Goal: Task Accomplishment & Management: Contribute content

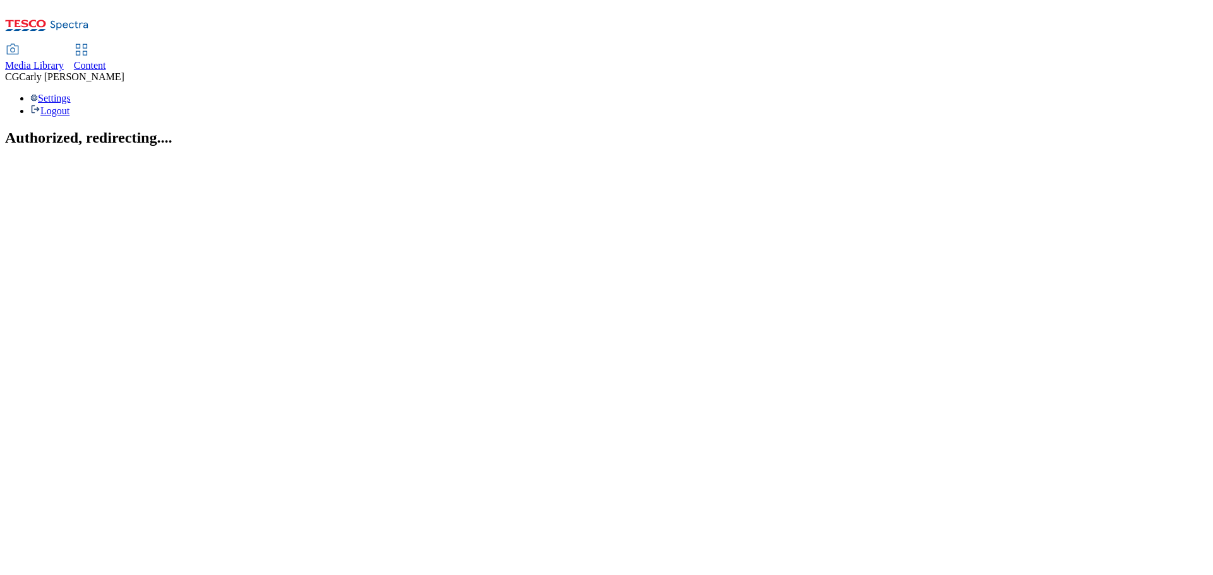
click at [106, 60] on div "Content" at bounding box center [90, 65] width 32 height 11
select select "ghs-uk"
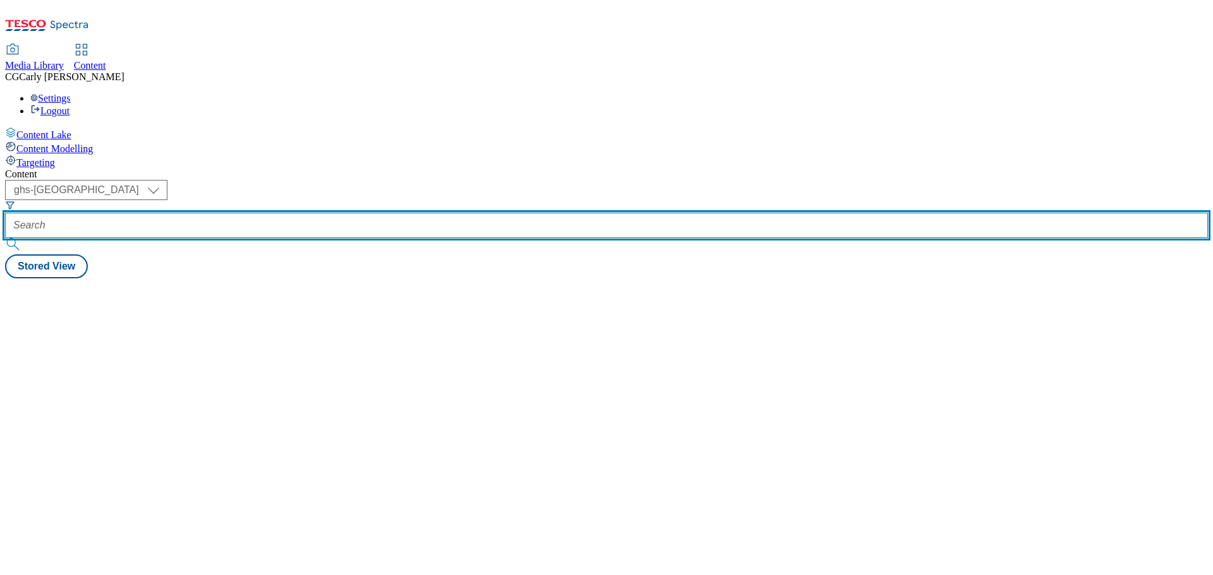
click at [292, 213] on input "text" at bounding box center [606, 225] width 1202 height 25
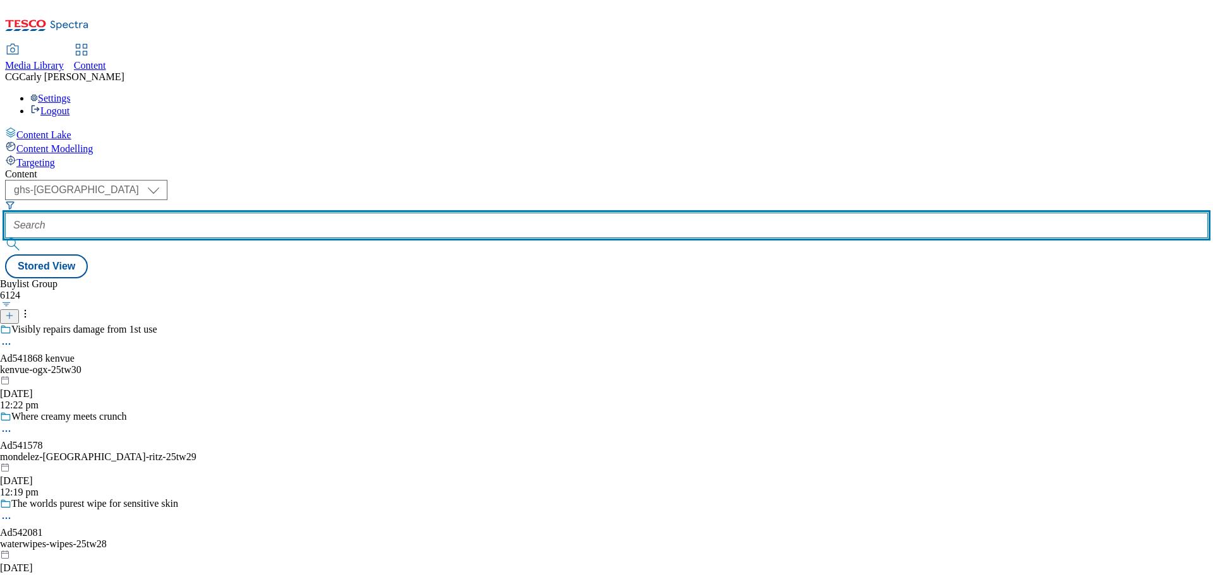
paste input "jde_video_trial"
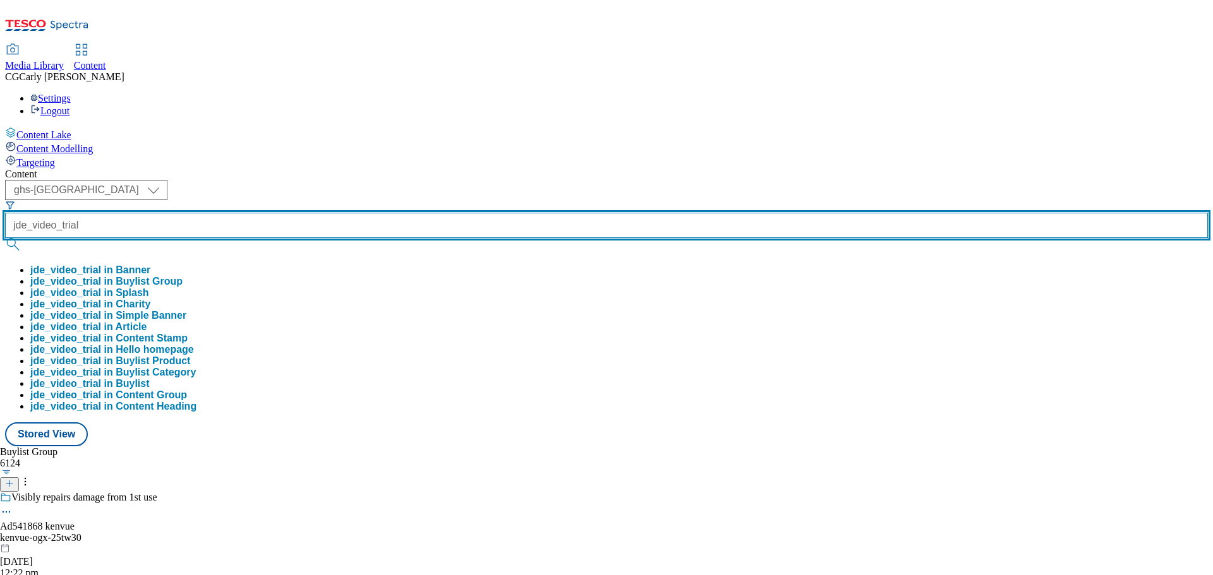
type input "jde_video_trial"
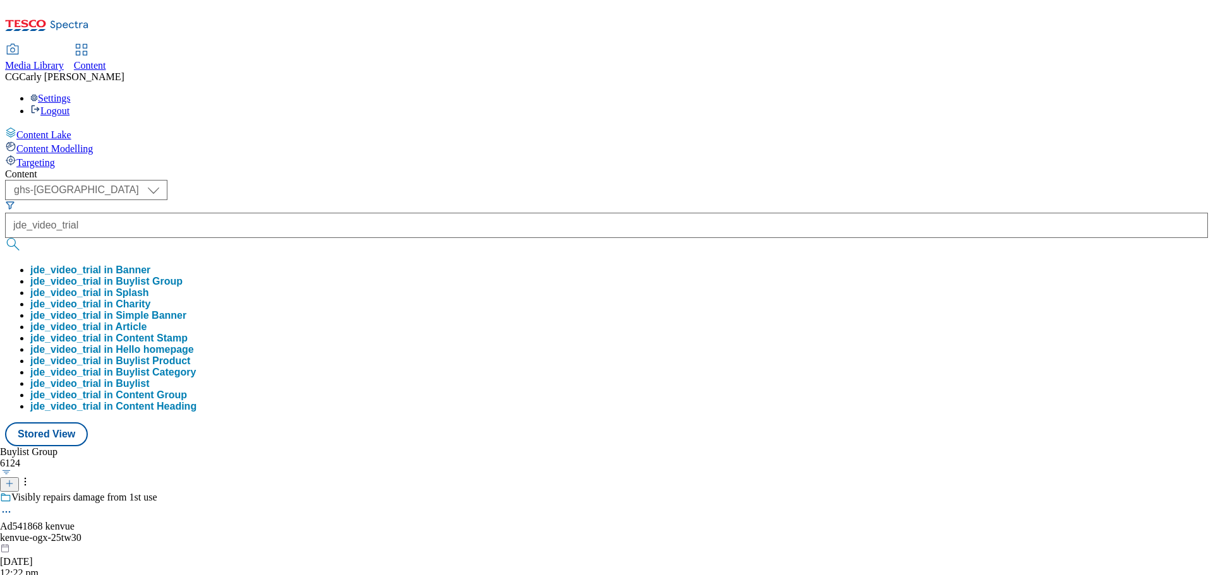
click at [183, 276] on button "jde_video_trial in Buylist Group" at bounding box center [106, 281] width 152 height 11
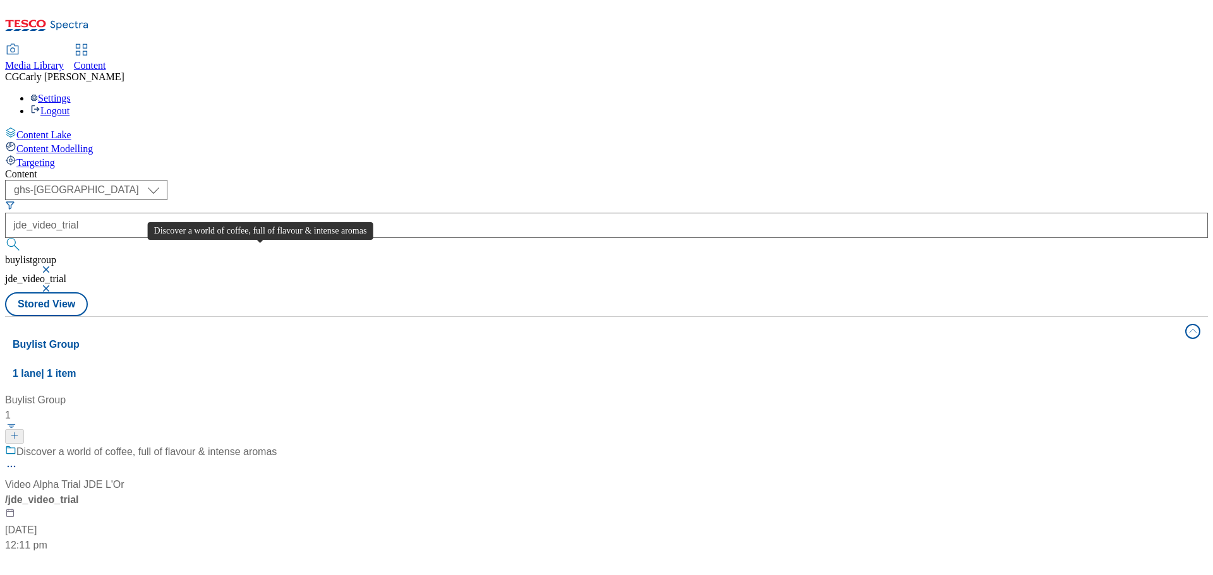
click at [251, 445] on div "Discover a world of coffee, full of flavour & intense aromas" at bounding box center [146, 452] width 260 height 15
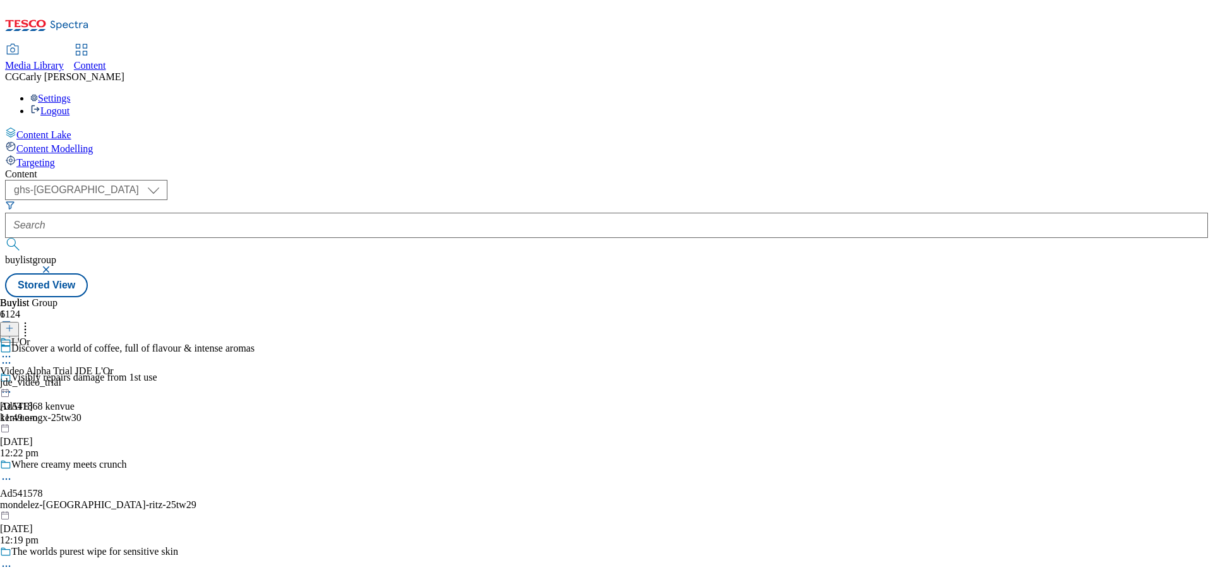
click at [8, 363] on circle at bounding box center [7, 364] width 2 height 2
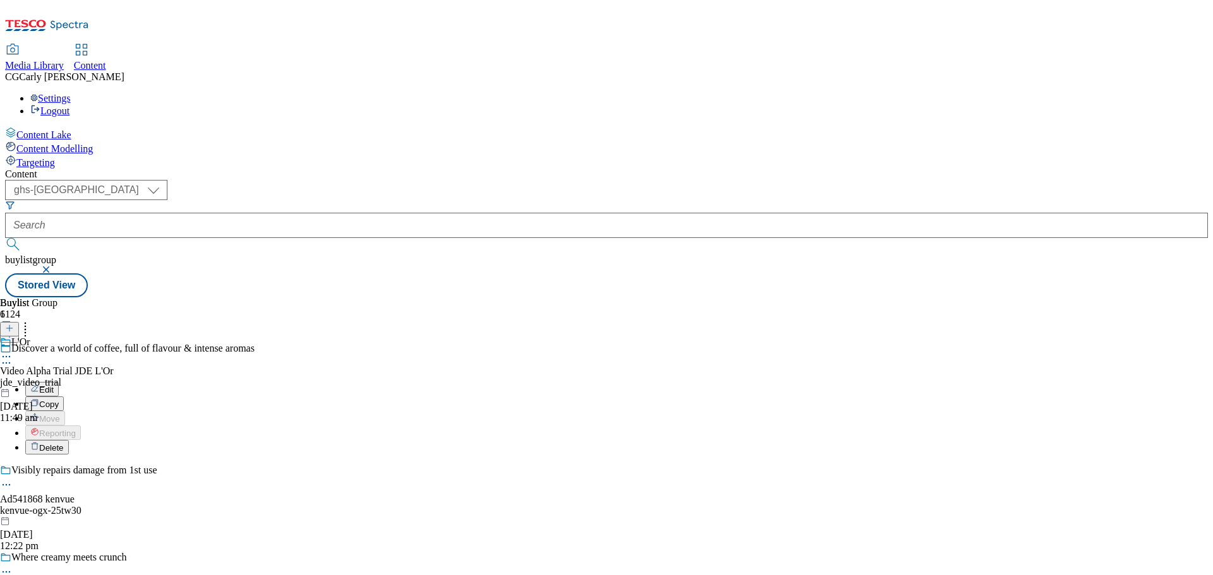
click at [59, 382] on button "Edit" at bounding box center [41, 389] width 33 height 15
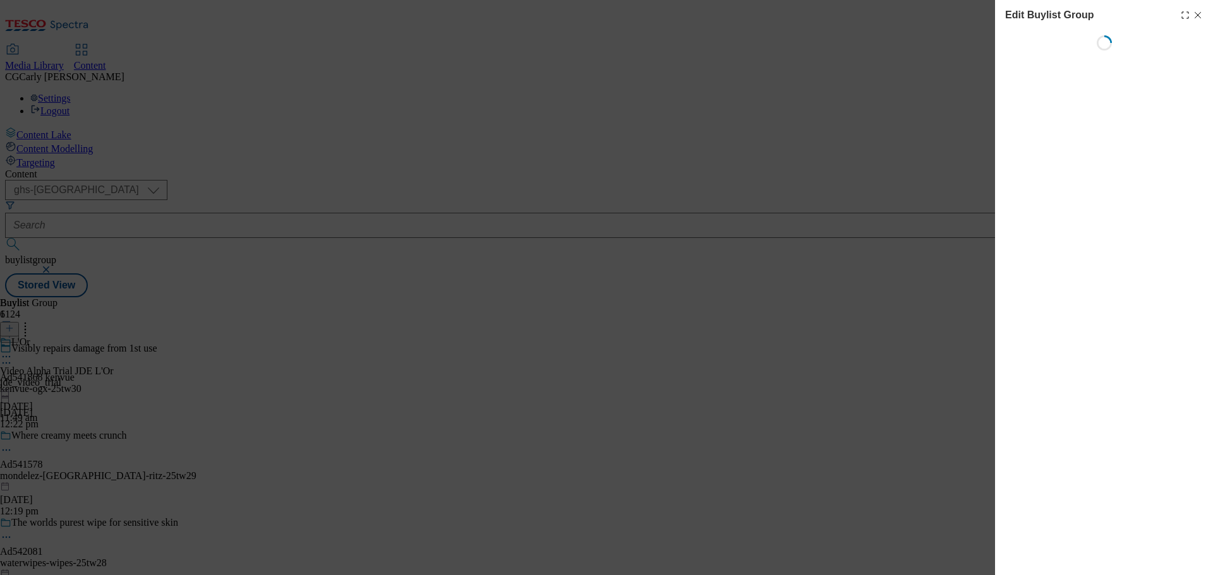
select select "default"
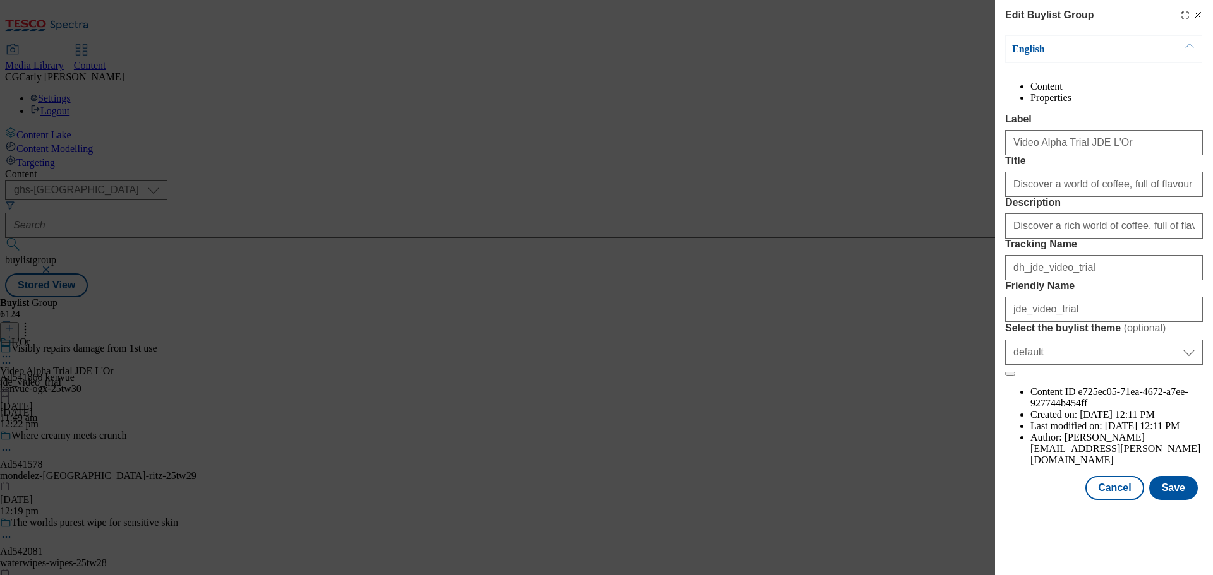
click at [1195, 13] on icon "Modal" at bounding box center [1197, 15] width 10 height 10
select select "default"
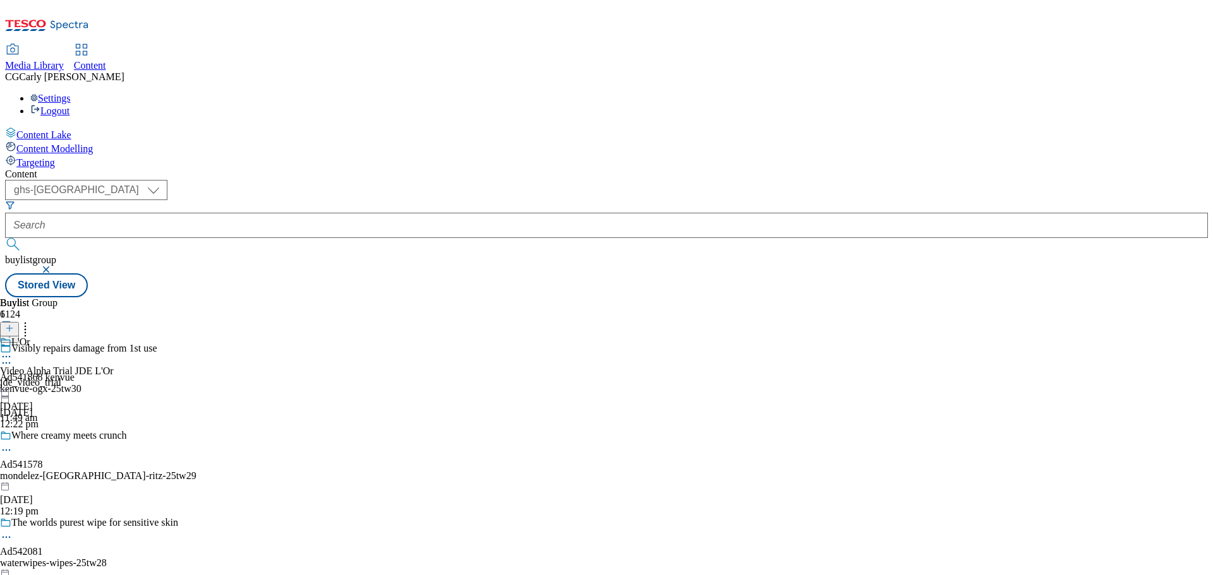
click at [13, 351] on icon at bounding box center [6, 357] width 13 height 13
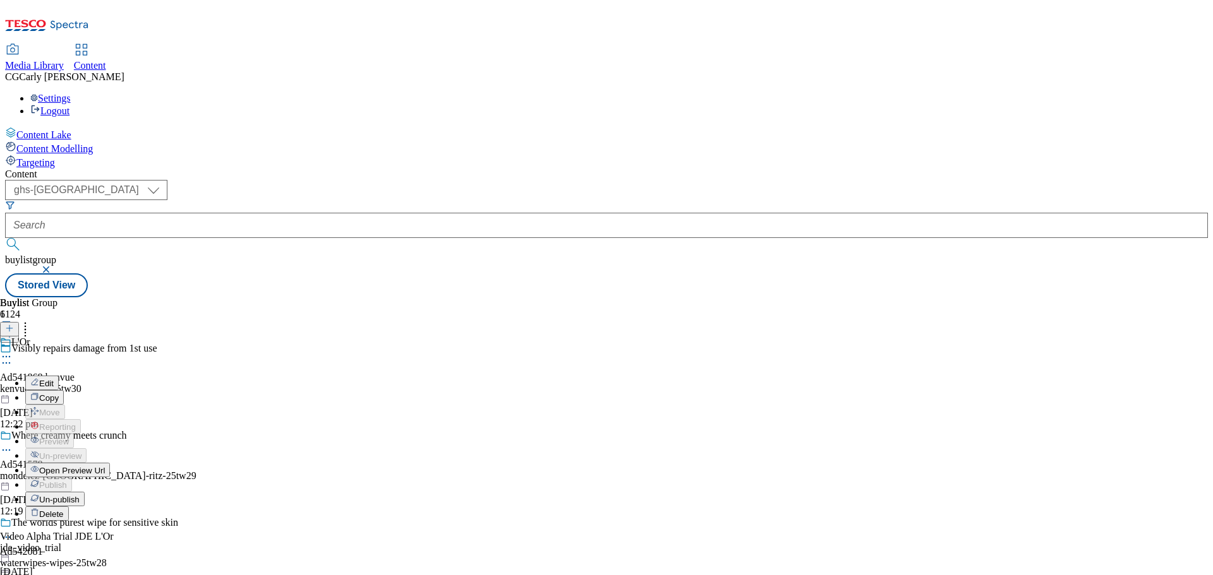
click at [59, 376] on button "Edit" at bounding box center [41, 383] width 33 height 15
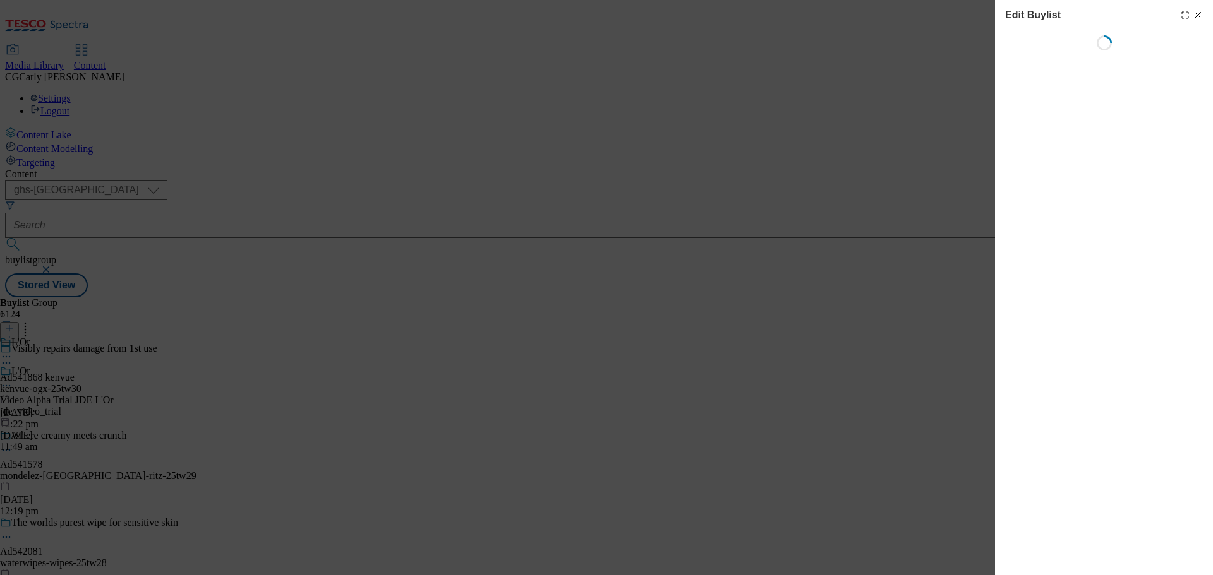
select select "tactical"
select select "supplier funded long term >4 weeks"
select select "dunnhumby"
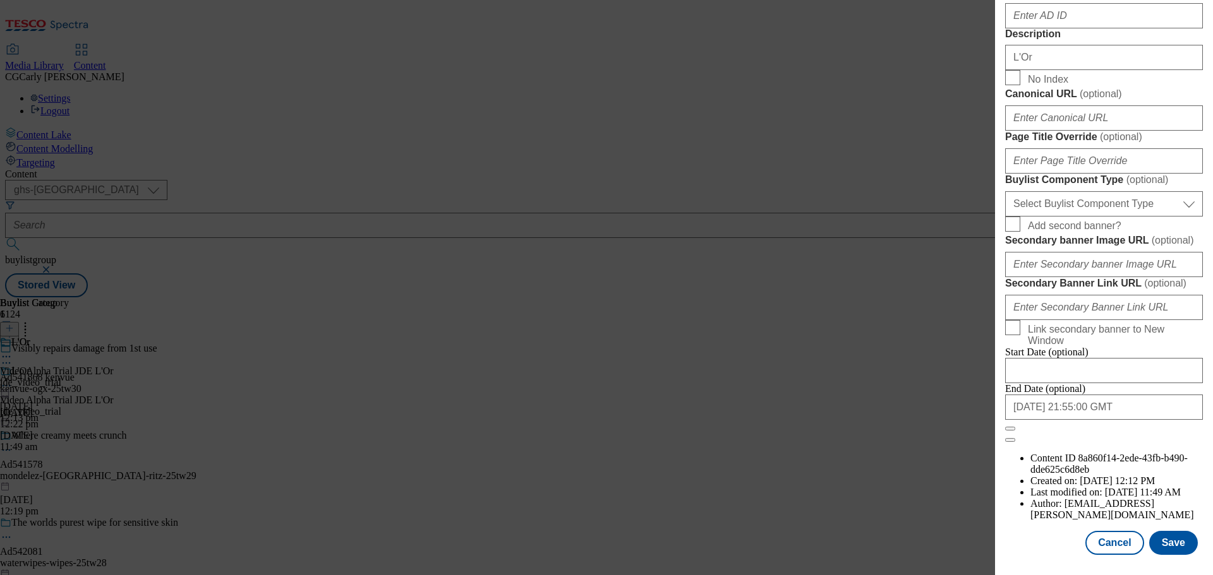
scroll to position [1034, 0]
click at [871, 354] on div "Edit Buylist Tags 1 tags selected buylist English Content Properties Label Vide…" at bounding box center [606, 287] width 1213 height 575
click at [1104, 551] on button "Cancel" at bounding box center [1114, 543] width 58 height 24
select select "tactical"
select select "supplier funded long term >4 weeks"
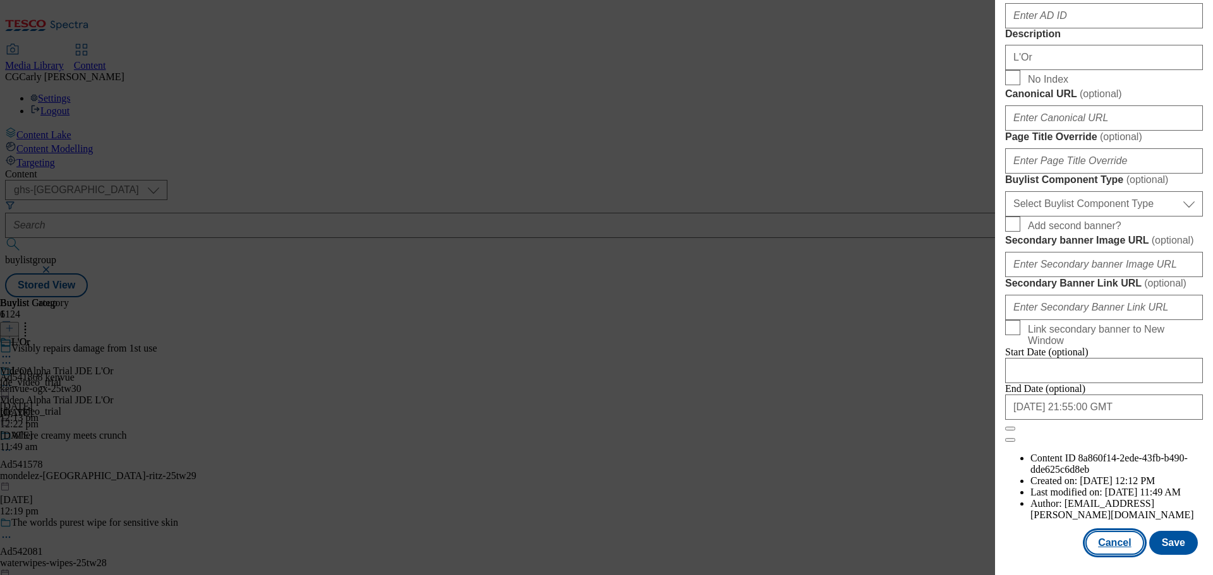
select select "dunnhumby"
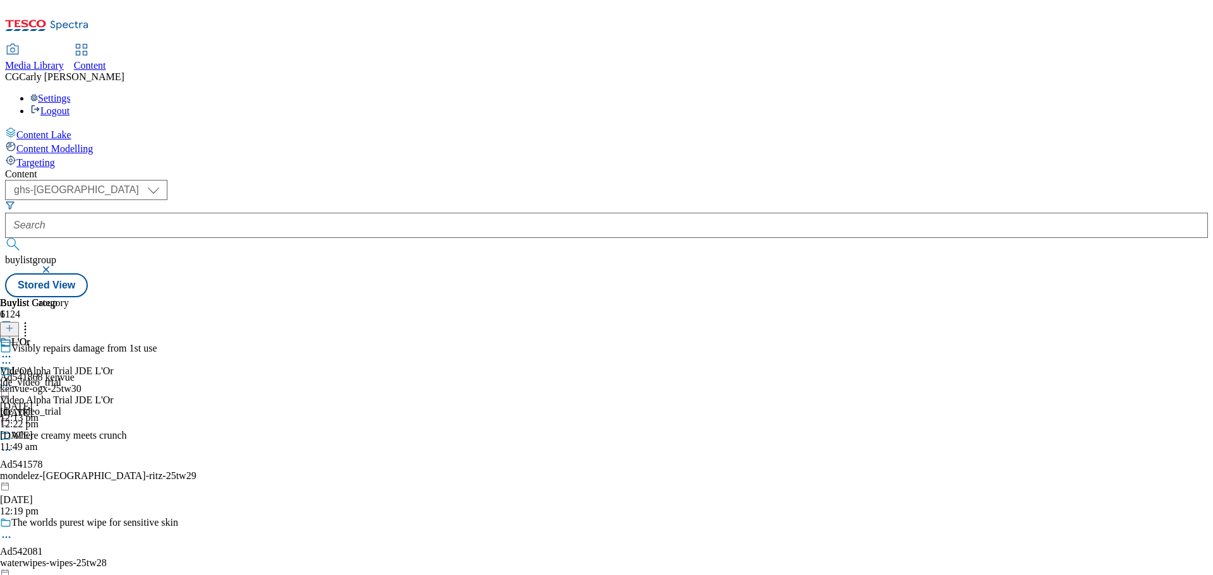
scroll to position [978, 0]
click at [32, 320] on icon at bounding box center [25, 326] width 13 height 13
drag, startPoint x: 659, startPoint y: 172, endPoint x: 666, endPoint y: 181, distance: 11.6
click at [114, 337] on div "L'Or Video Alpha Trial JDE L'Or jde_video_trial 4 Apr 2025 12:13 pm" at bounding box center [57, 380] width 114 height 87
click at [13, 351] on icon at bounding box center [6, 357] width 13 height 13
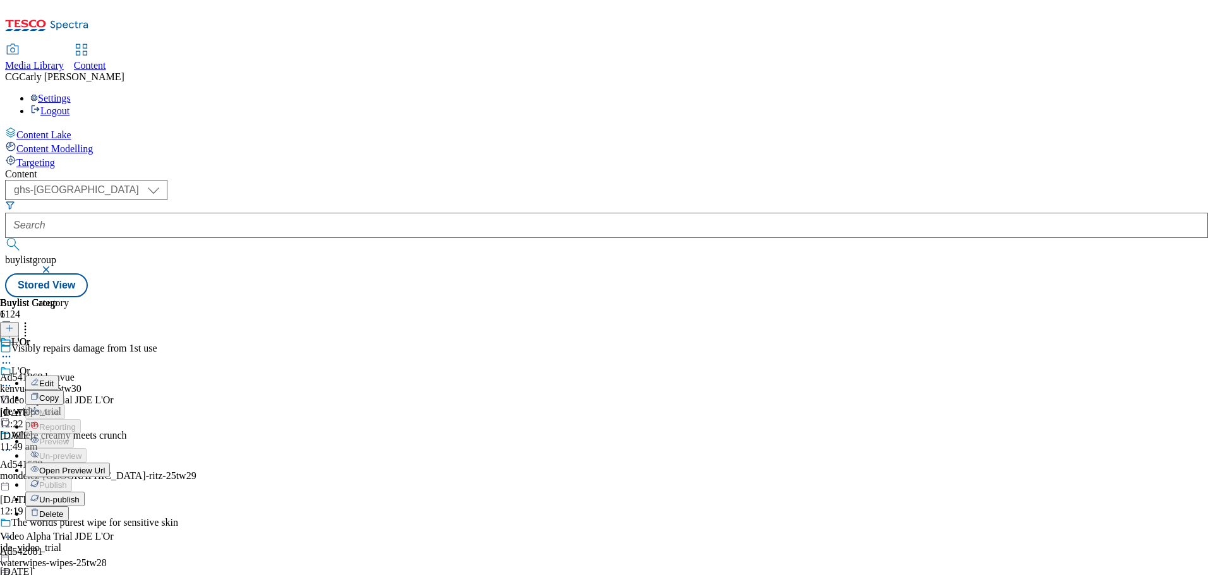
click at [114, 376] on li "Edit" at bounding box center [69, 383] width 88 height 15
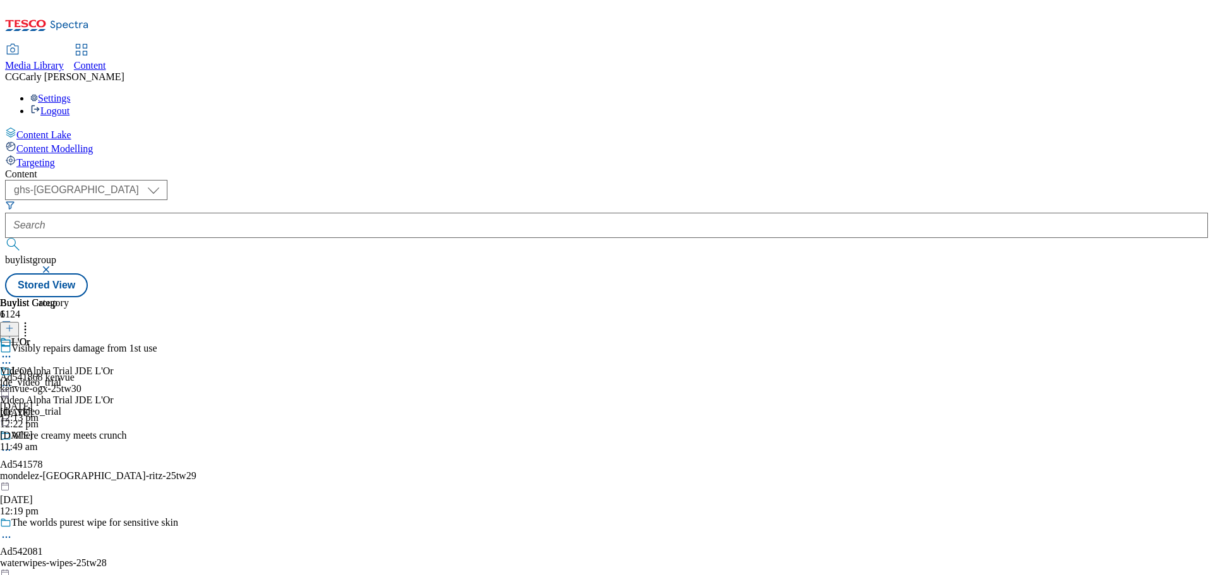
click at [13, 351] on icon at bounding box center [6, 357] width 13 height 13
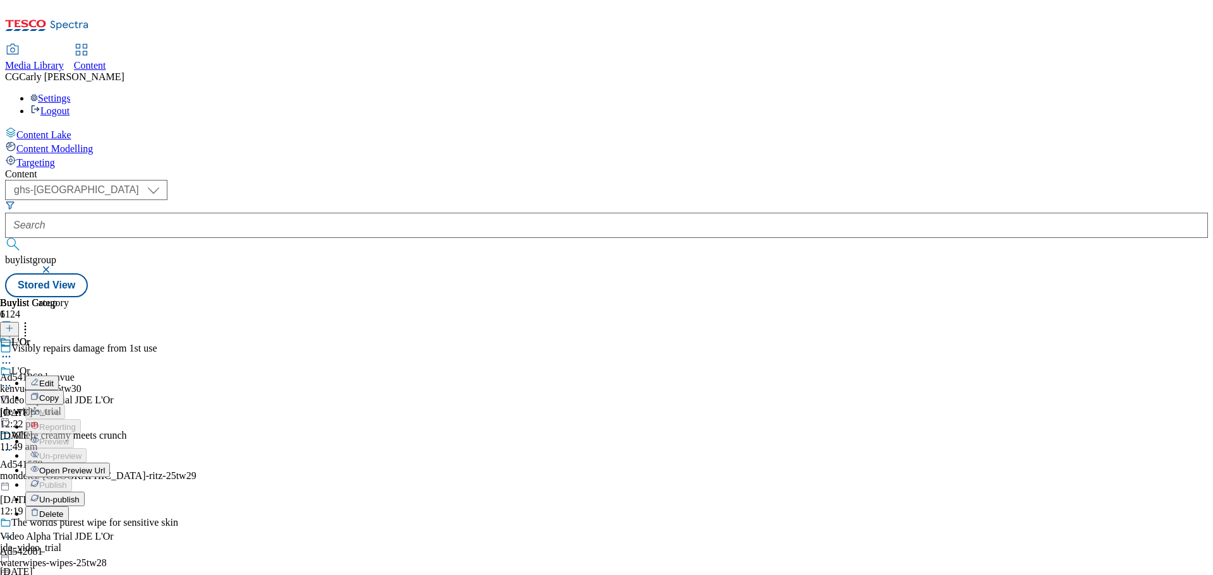
click at [114, 376] on li "Edit" at bounding box center [69, 383] width 88 height 15
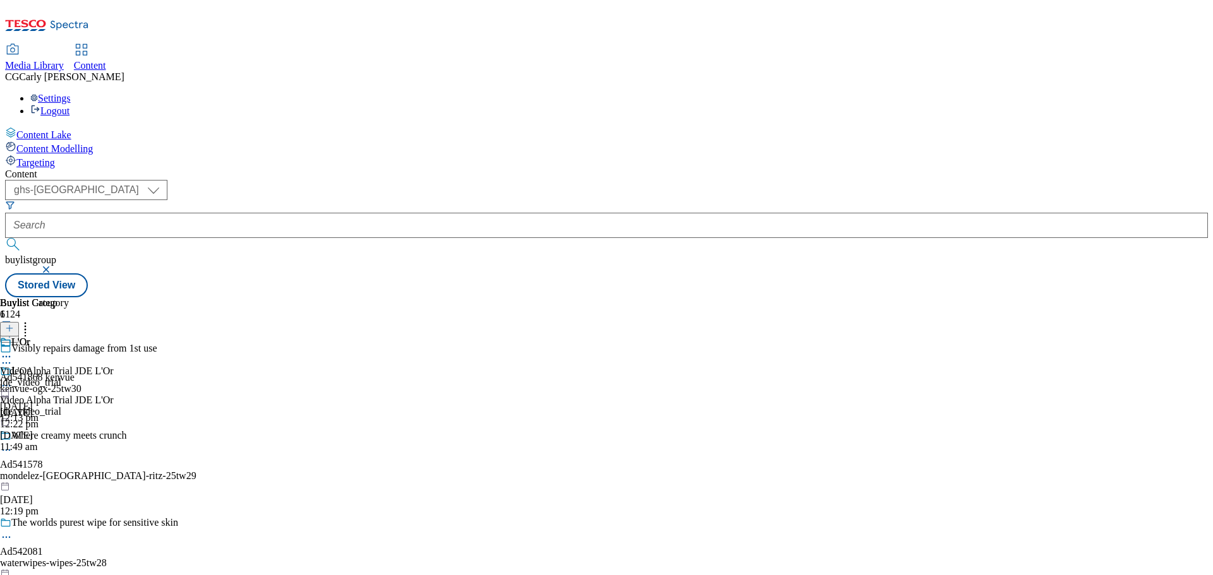
click at [13, 351] on icon at bounding box center [6, 357] width 13 height 13
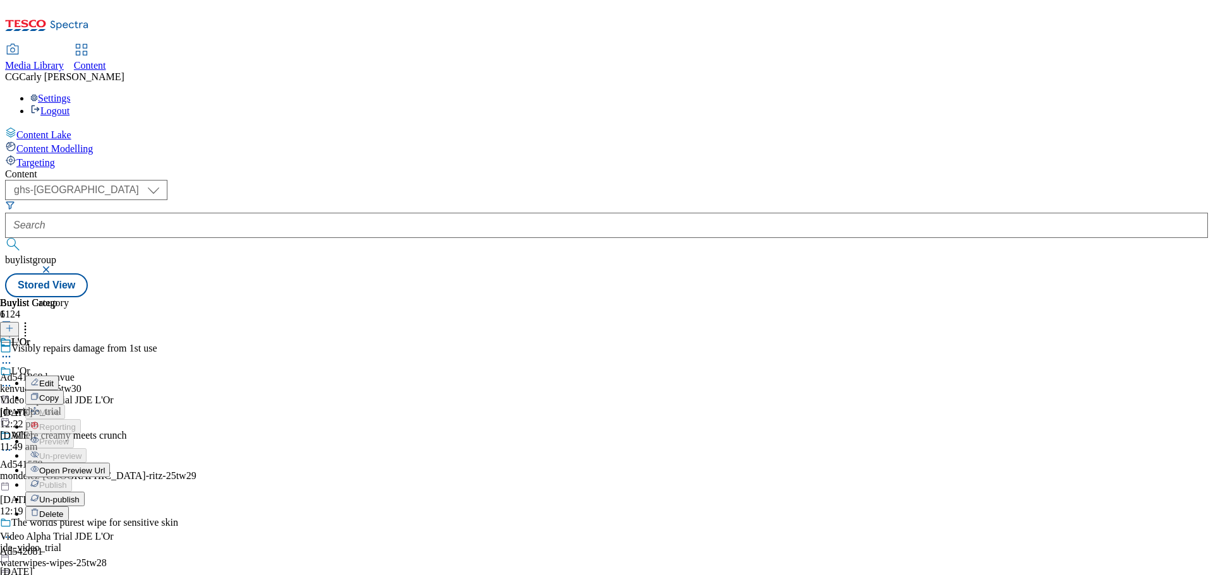
click at [54, 379] on span "Edit" at bounding box center [46, 383] width 15 height 9
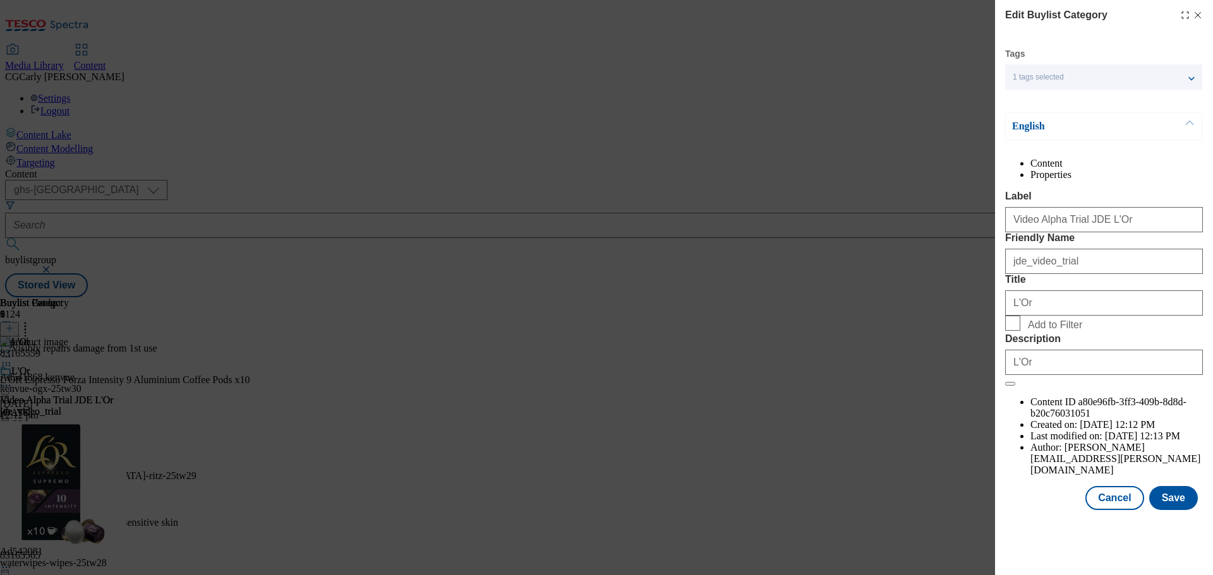
click at [1199, 15] on icon "Modal" at bounding box center [1197, 15] width 10 height 10
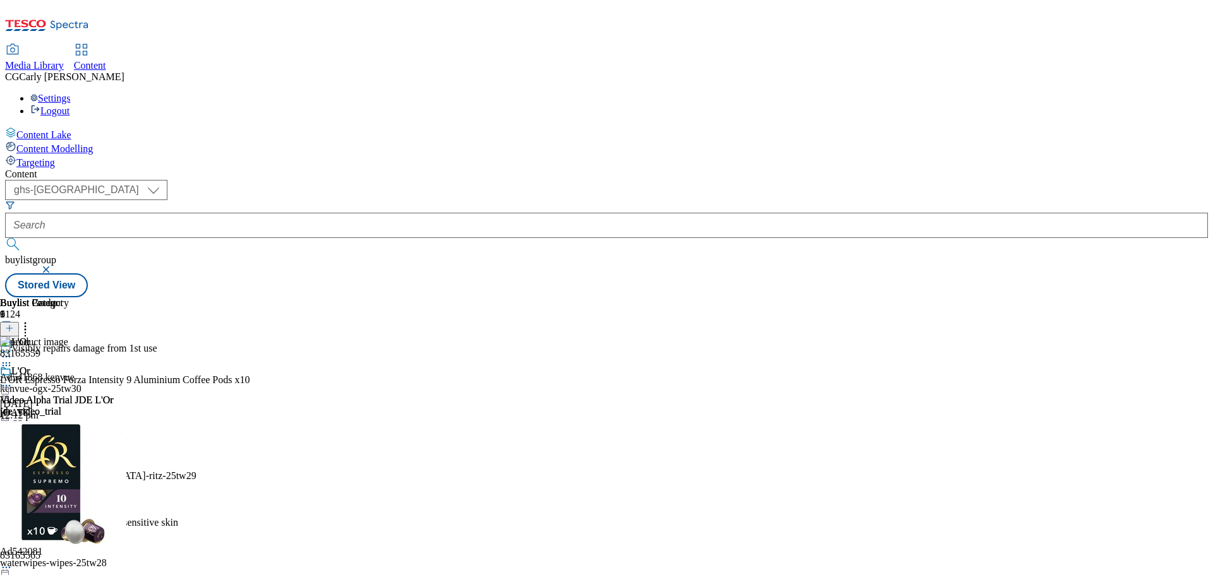
click at [14, 330] on icon at bounding box center [9, 334] width 9 height 9
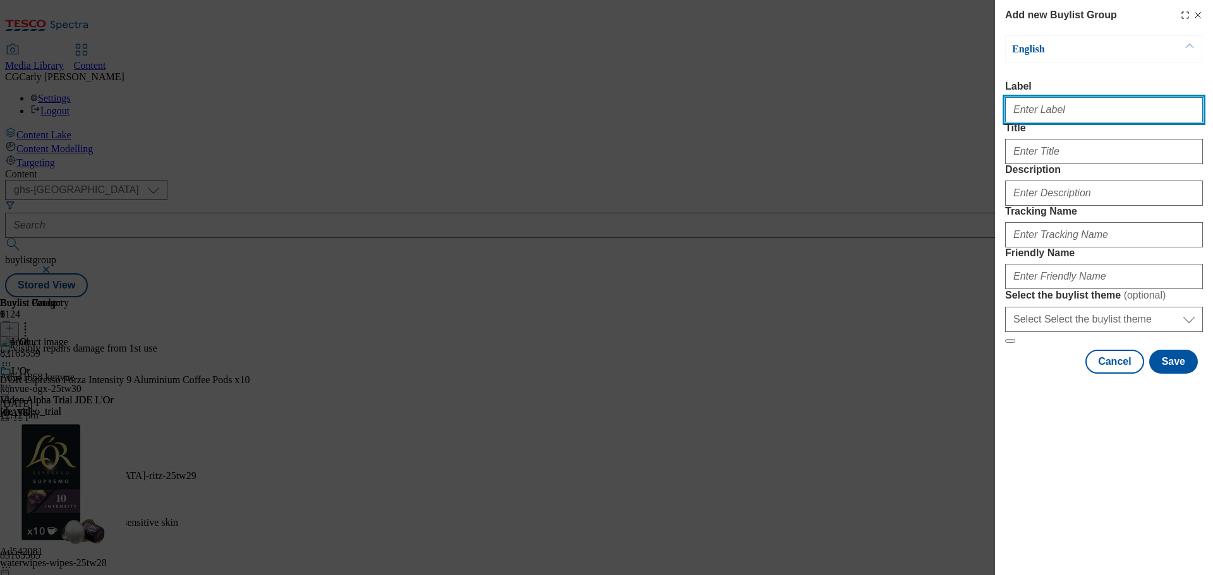
click at [1038, 114] on input "Label" at bounding box center [1104, 109] width 198 height 25
drag, startPoint x: 1073, startPoint y: 116, endPoint x: 1100, endPoint y: 114, distance: 27.2
click at [1100, 114] on input "Video Alpha Trial JDE L'Or" at bounding box center [1104, 109] width 198 height 25
type input "Video Alpha Trial Fage Yoghurt"
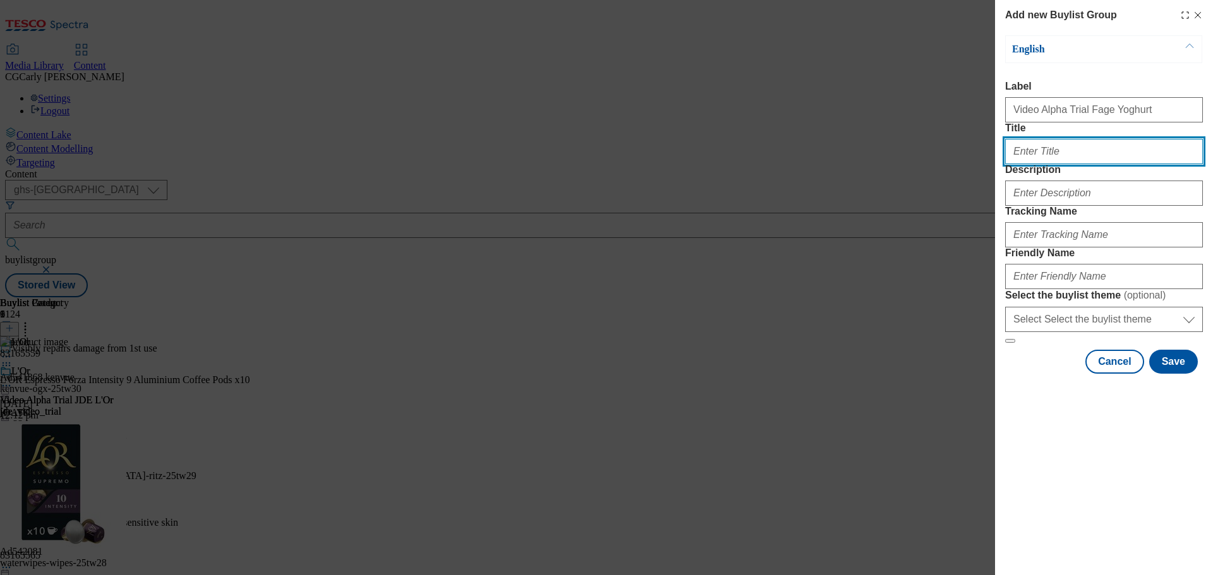
click at [1024, 164] on input "Title" at bounding box center [1104, 151] width 198 height 25
click at [1070, 164] on input "Title" at bounding box center [1104, 151] width 198 height 25
paste input "It’s pronounced FA-yeh for a reason"
type input "It’s pronounced FA-yeh for a reason"
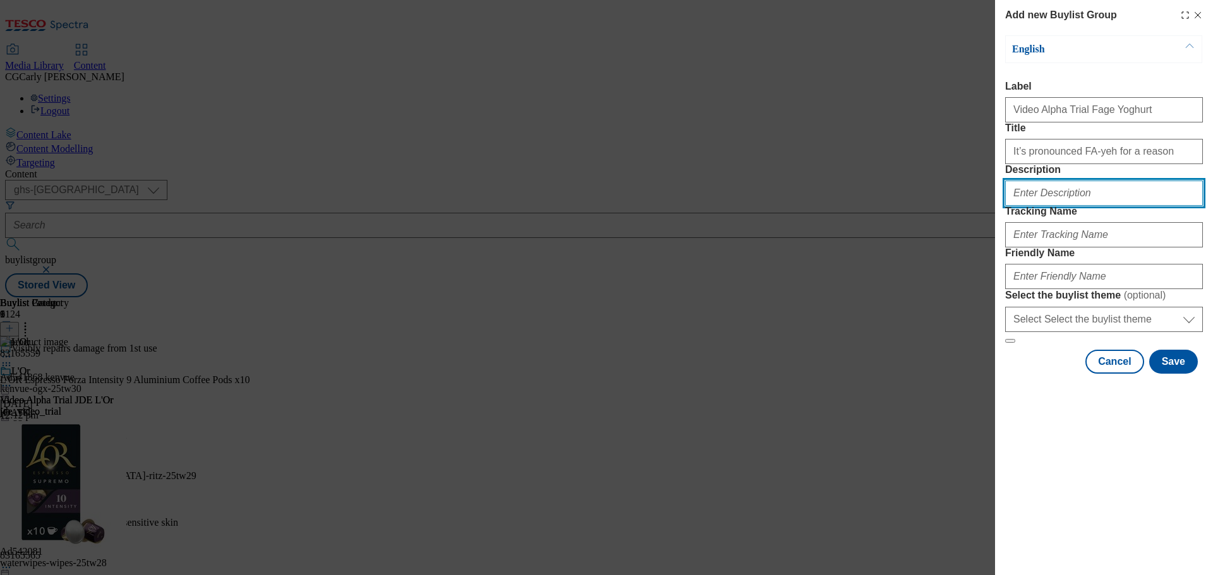
click at [1025, 206] on input "Description" at bounding box center [1104, 193] width 198 height 25
paste input "It’s pronounced FA-yeh for a reason"
type input "It’s pronounced FA-yeh for a reason"
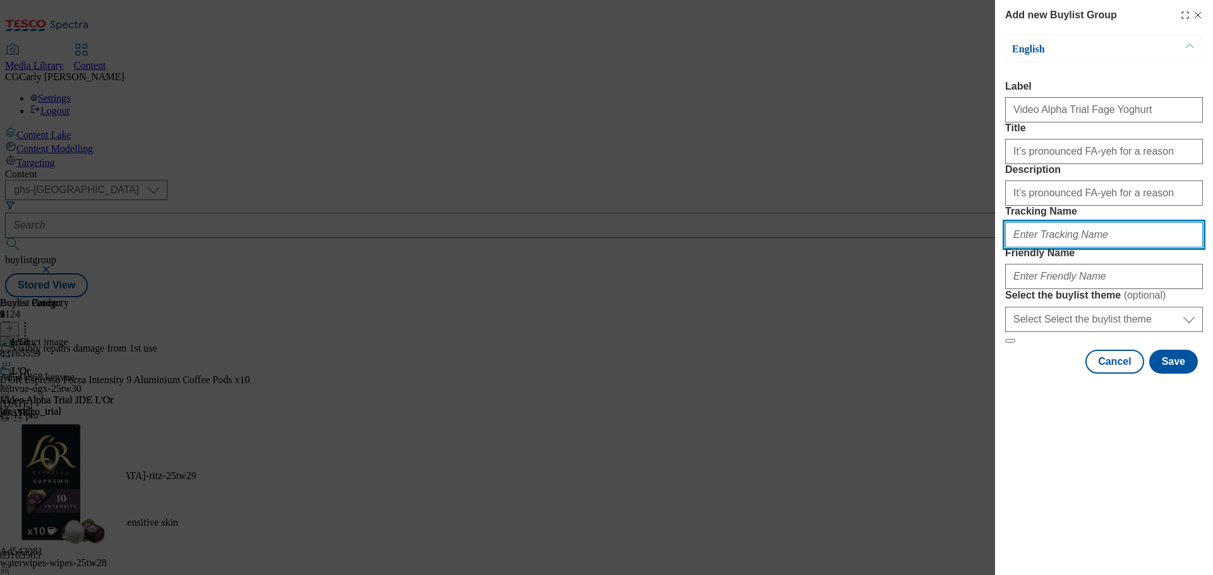
click at [1029, 248] on input "Tracking Name" at bounding box center [1104, 234] width 198 height 25
drag, startPoint x: 1086, startPoint y: 306, endPoint x: 1026, endPoint y: 296, distance: 61.5
click at [1026, 248] on input "dh_fage_video_trial" at bounding box center [1104, 234] width 198 height 25
type input "dh_fage_video_trial"
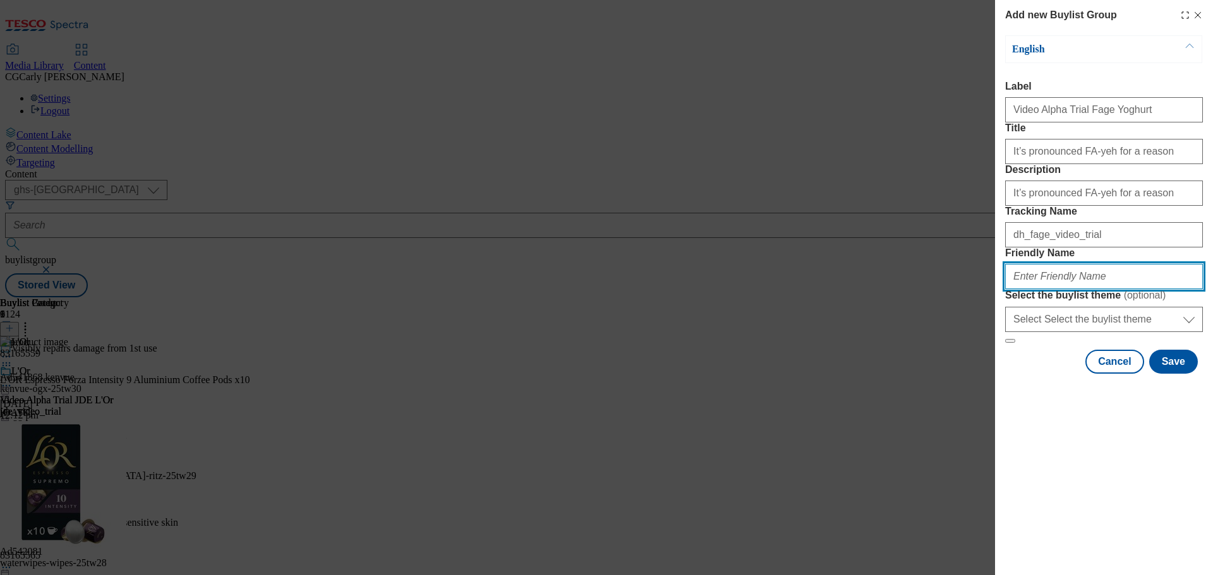
click at [1021, 289] on input "Friendly Name" at bounding box center [1104, 276] width 198 height 25
paste input "fage_video_trial"
type input "fage_video_trial"
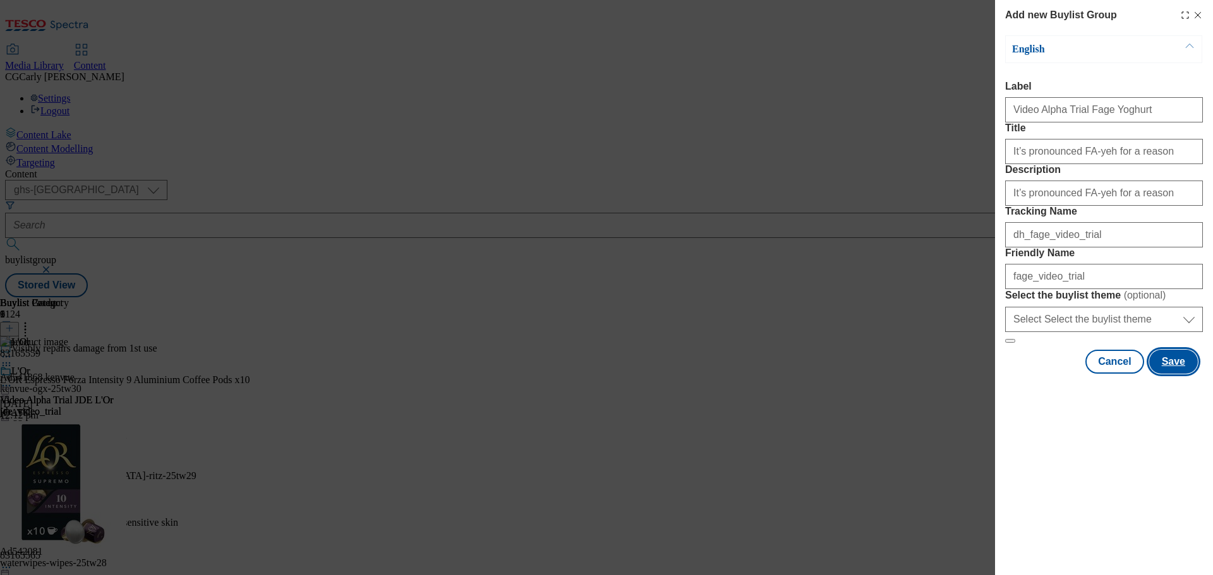
click at [1173, 374] on button "Save" at bounding box center [1173, 362] width 49 height 24
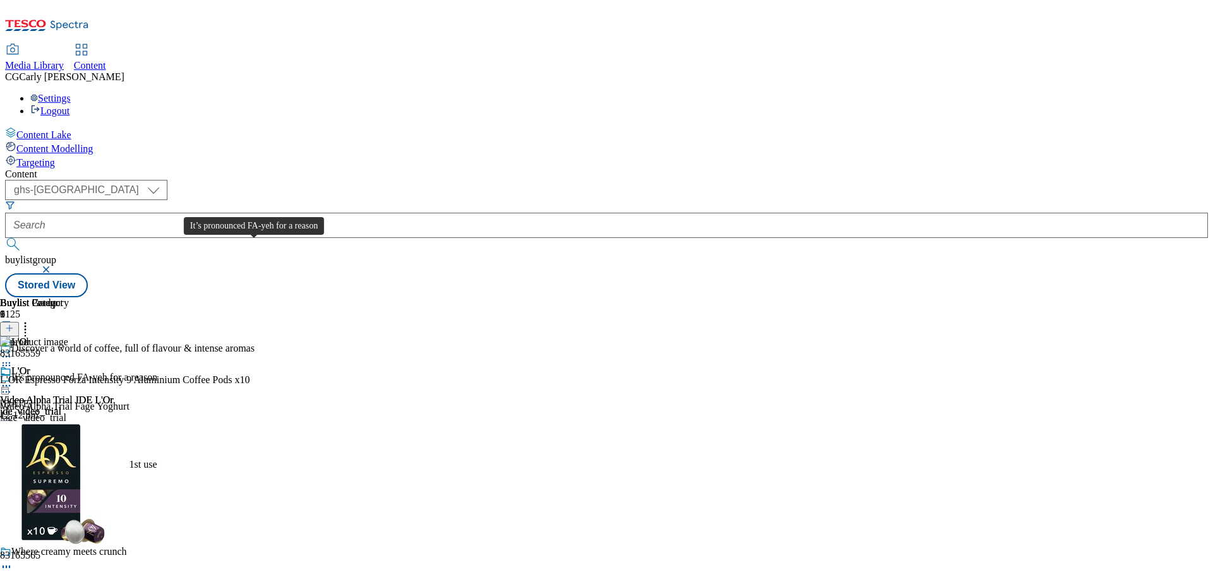
click at [157, 372] on div "It’s pronounced FA-yeh for a reason" at bounding box center [84, 377] width 146 height 11
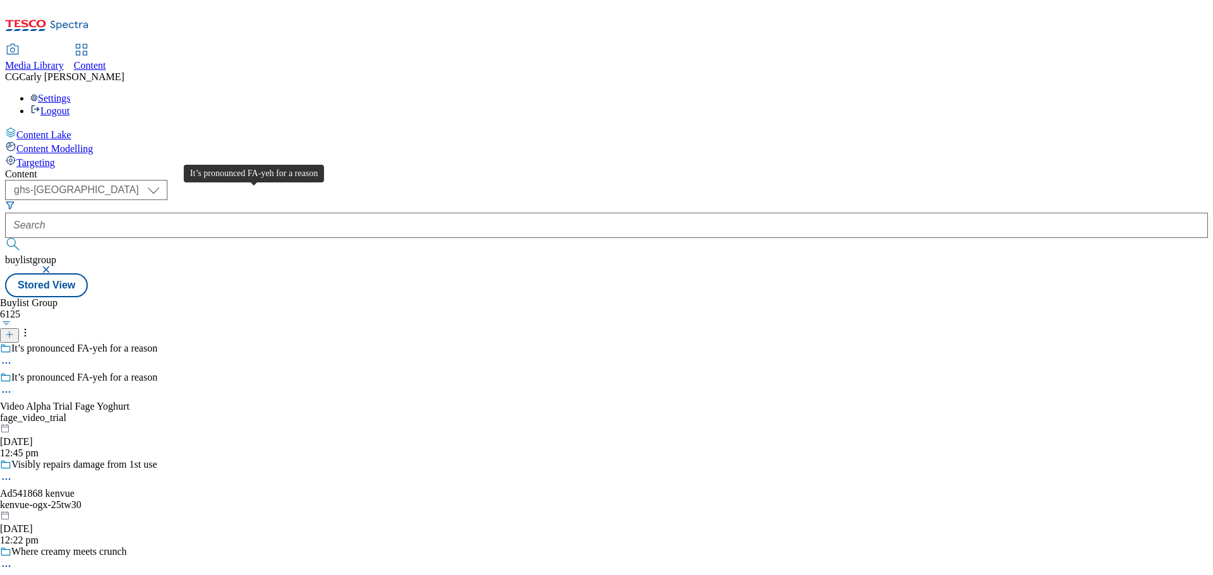
click at [157, 372] on div "It’s pronounced FA-yeh for a reason" at bounding box center [84, 377] width 146 height 11
click at [14, 324] on icon at bounding box center [9, 328] width 9 height 9
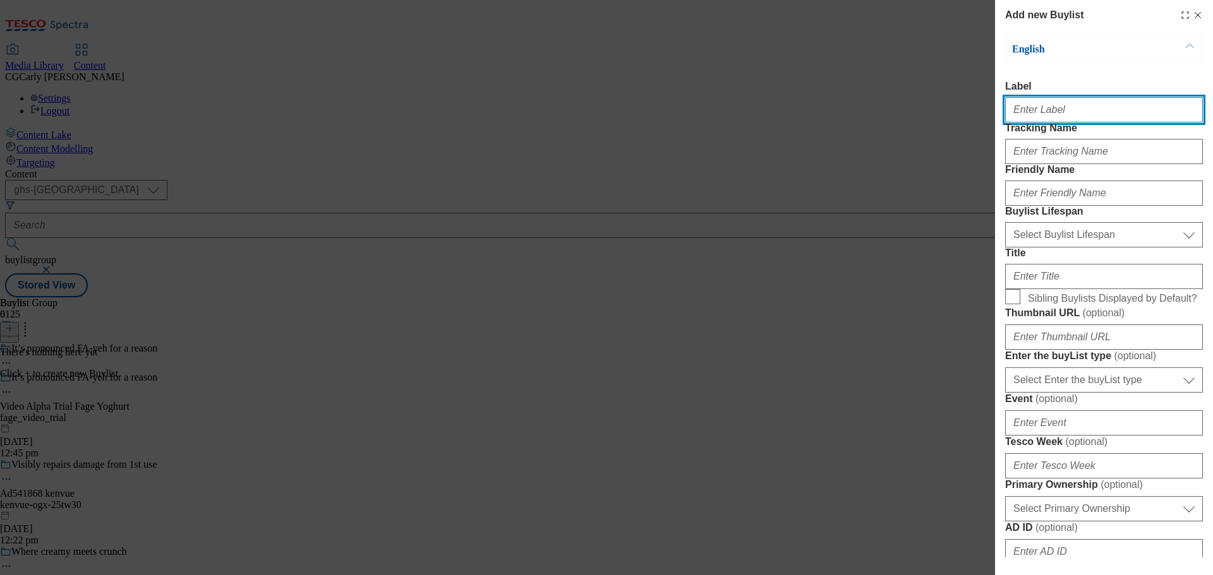
click at [1031, 109] on input "Label" at bounding box center [1104, 109] width 198 height 25
type input "Video Alpha Trial Fage Yoghurt"
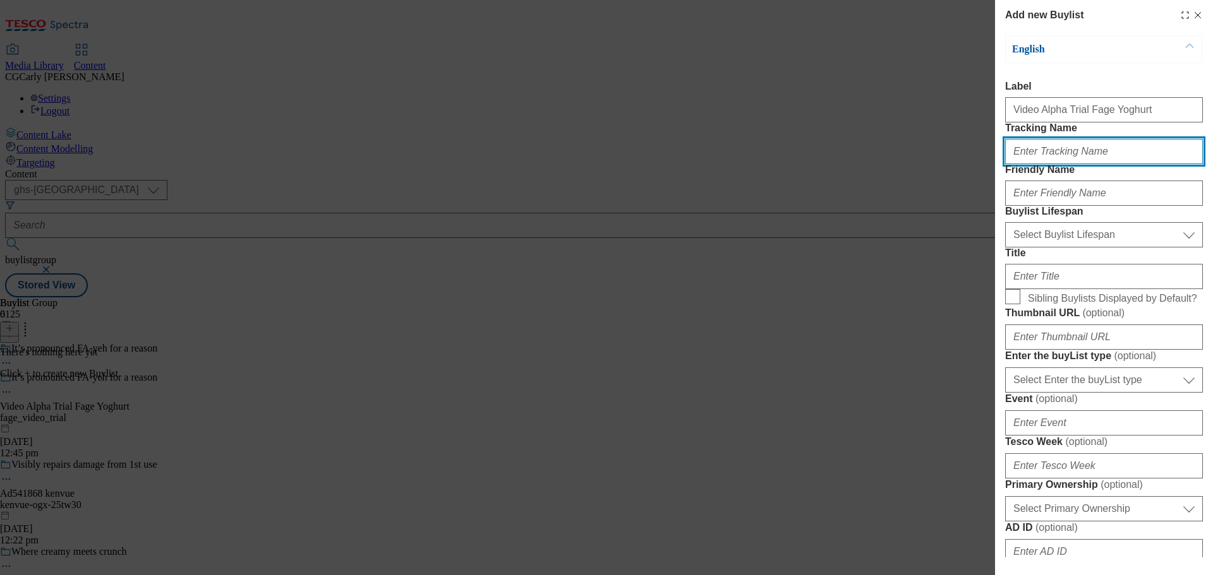
click at [1050, 164] on input "Tracking Name" at bounding box center [1104, 151] width 198 height 25
type input "dh_fage_video_trial"
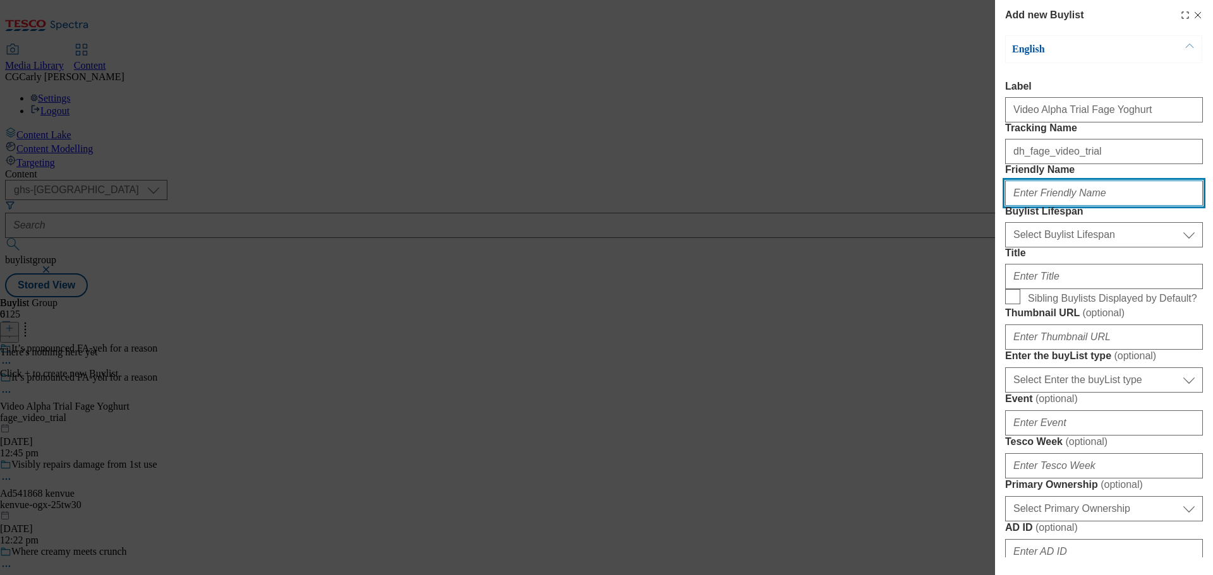
click at [1065, 206] on input "Friendly Name" at bounding box center [1104, 193] width 198 height 25
type input "fage_video_trial"
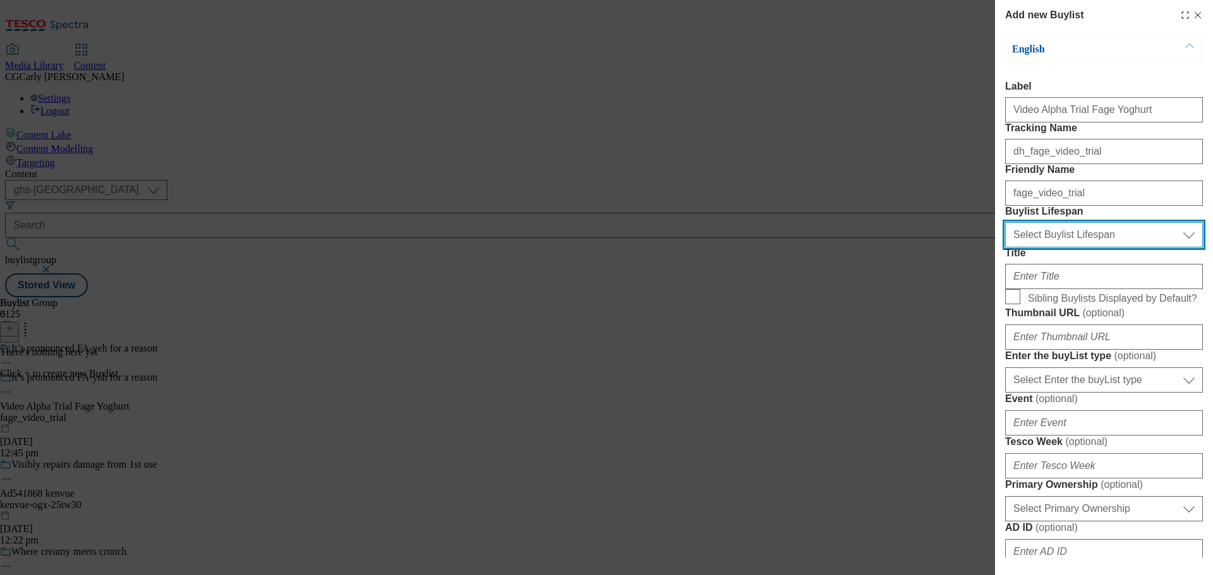
click at [1077, 248] on select "Select Buylist Lifespan evergreen seasonal tactical" at bounding box center [1104, 234] width 198 height 25
select select "tactical"
click at [1005, 248] on select "Select Buylist Lifespan evergreen seasonal tactical" at bounding box center [1104, 234] width 198 height 25
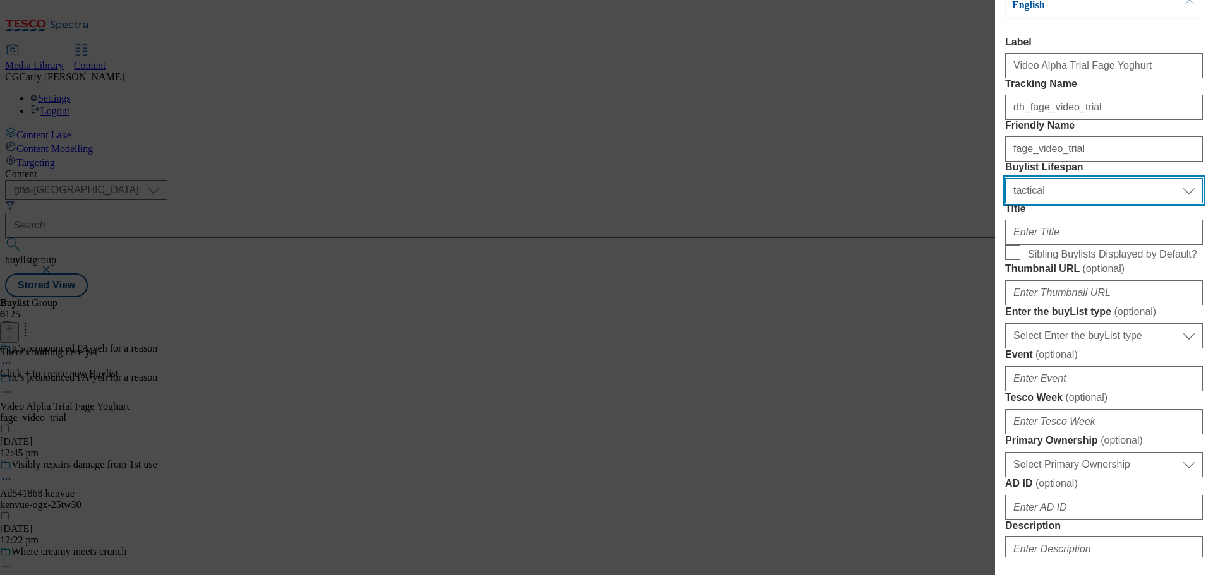
scroll to position [126, 0]
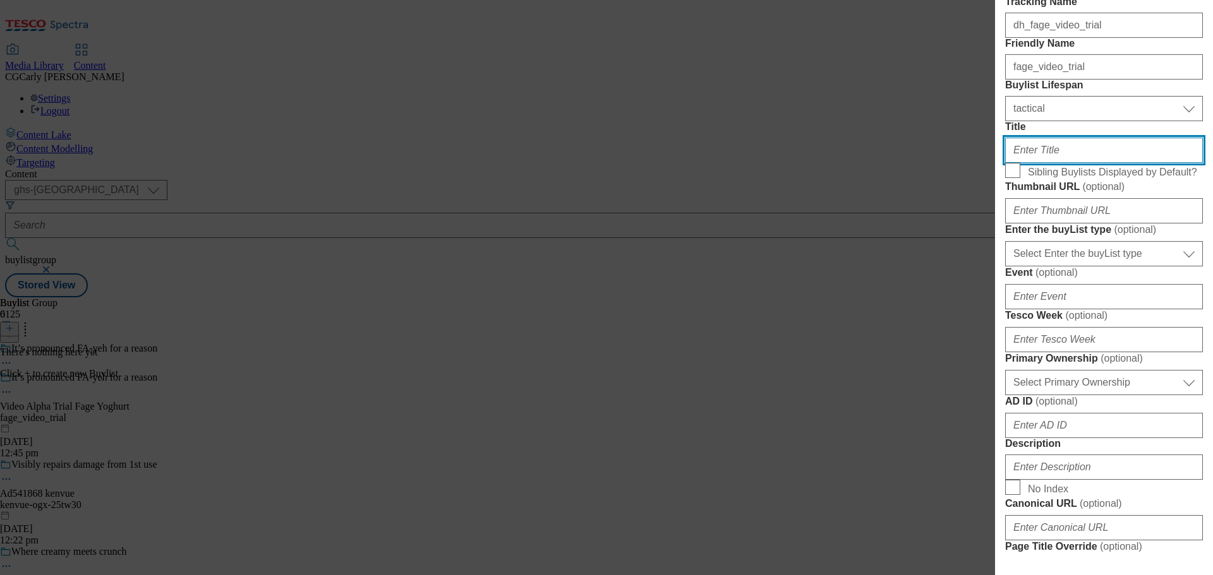
click at [1026, 163] on input "Title" at bounding box center [1104, 150] width 198 height 25
type input "Fage"
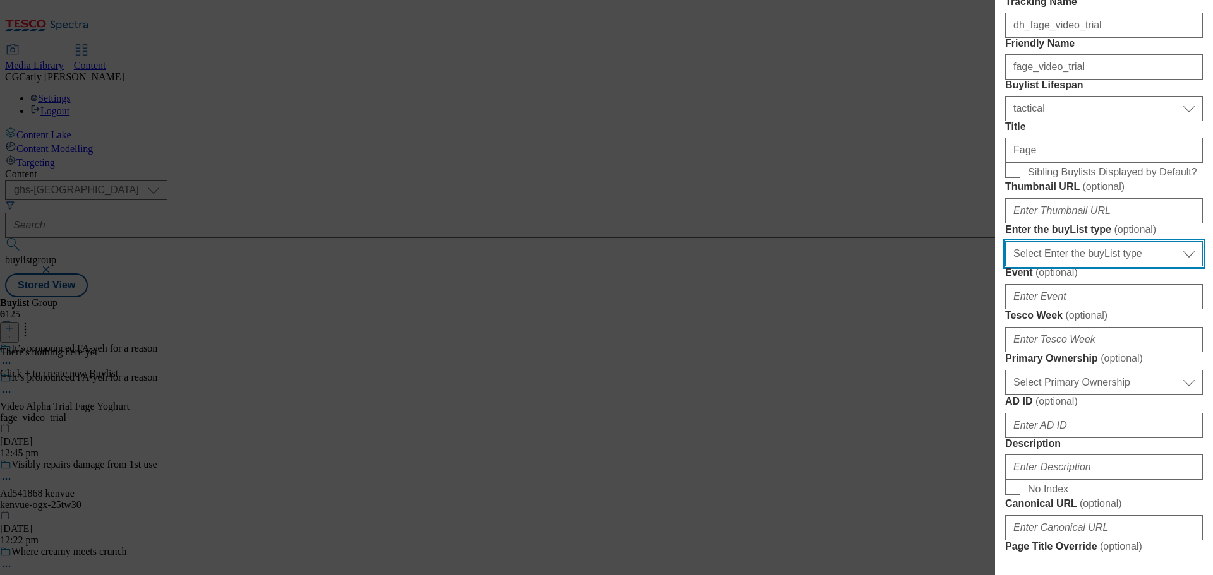
click at [1059, 267] on select "Select Enter the buyList type event supplier funded long term >4 weeks supplier…" at bounding box center [1104, 253] width 198 height 25
select select "supplier funded long term >4 weeks"
click at [1005, 267] on select "Select Enter the buyList type event supplier funded long term >4 weeks supplier…" at bounding box center [1104, 253] width 198 height 25
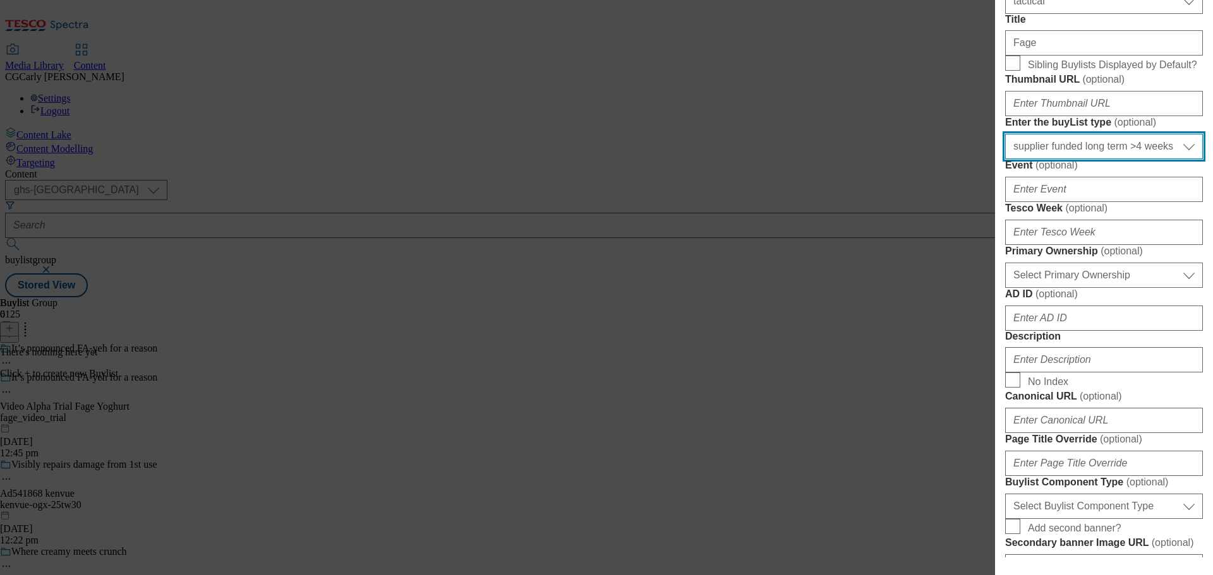
scroll to position [253, 0]
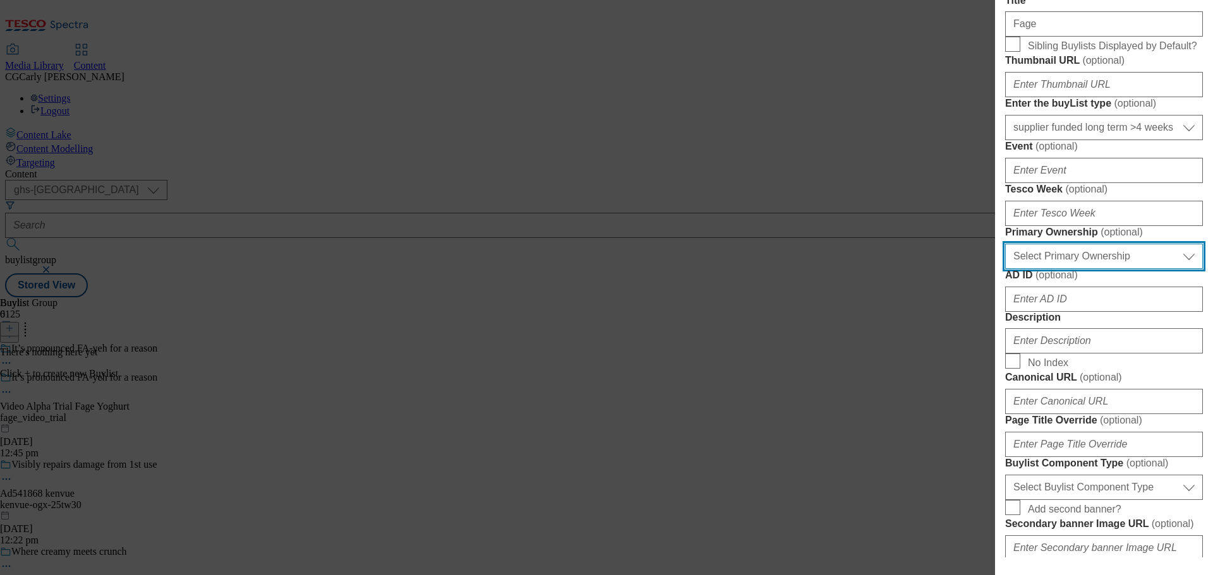
click at [1057, 269] on select "Select Primary Ownership tesco dunnhumby" at bounding box center [1104, 256] width 198 height 25
select select "dunnhumby"
click at [1005, 269] on select "Select Primary Ownership tesco dunnhumby" at bounding box center [1104, 256] width 198 height 25
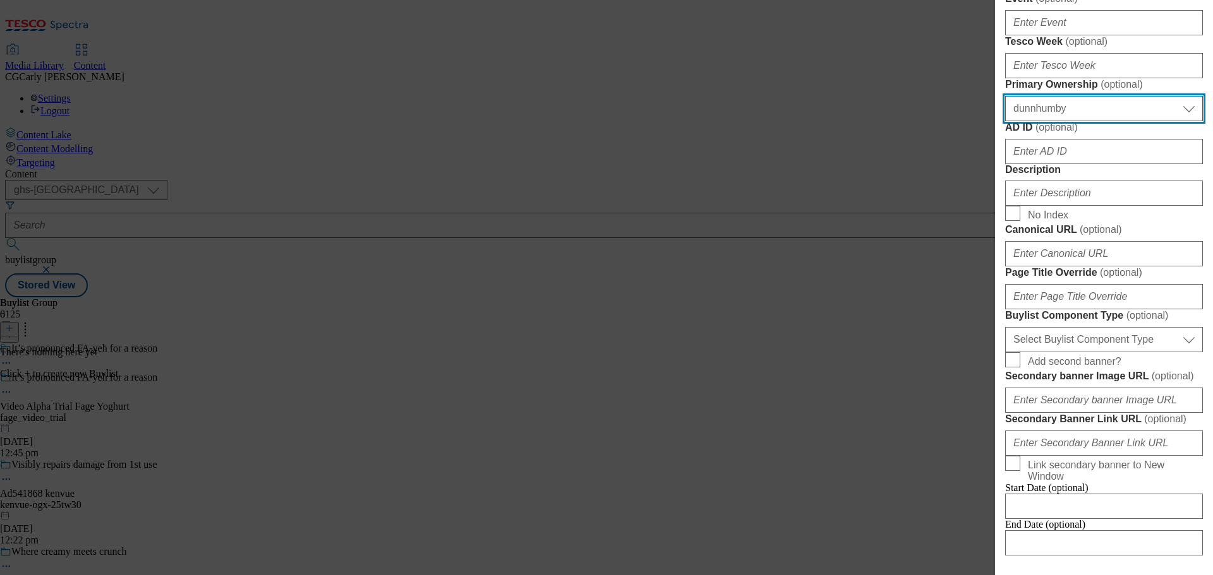
scroll to position [442, 0]
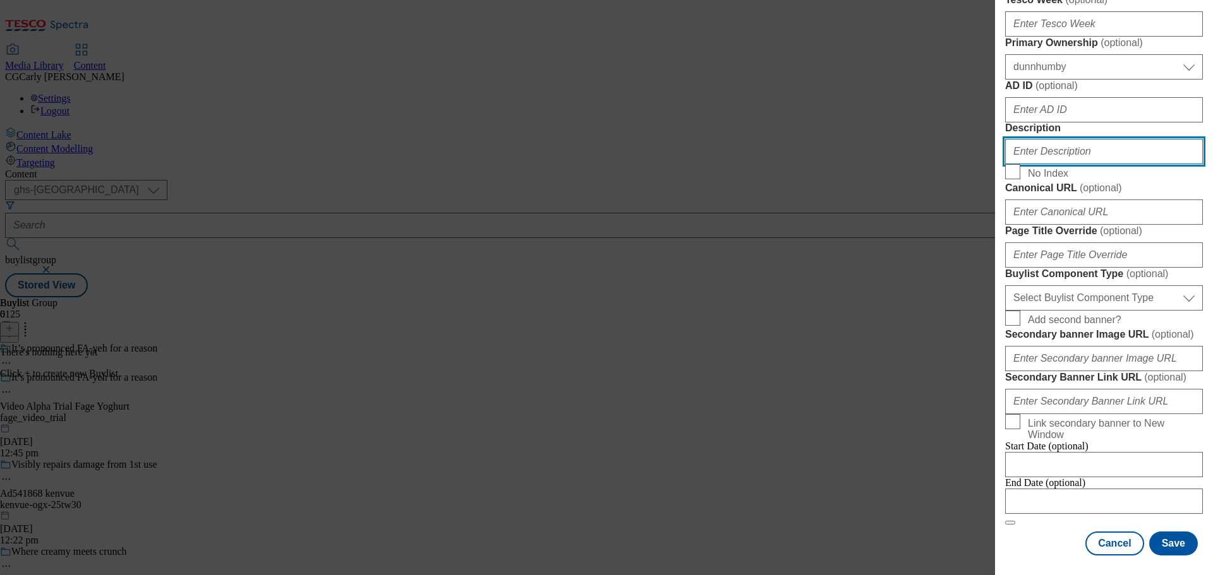
click at [1084, 164] on input "Description" at bounding box center [1104, 151] width 198 height 25
type input "f"
type input "Fage"
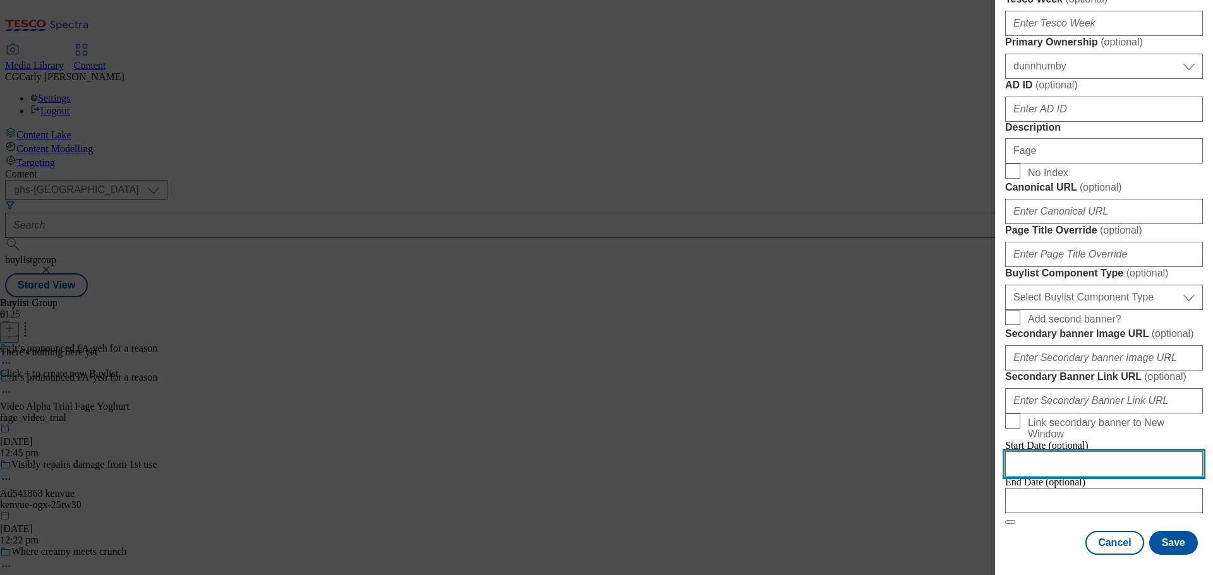
click at [1064, 452] on input "Modal" at bounding box center [1104, 464] width 198 height 25
select select "2025"
select select "September"
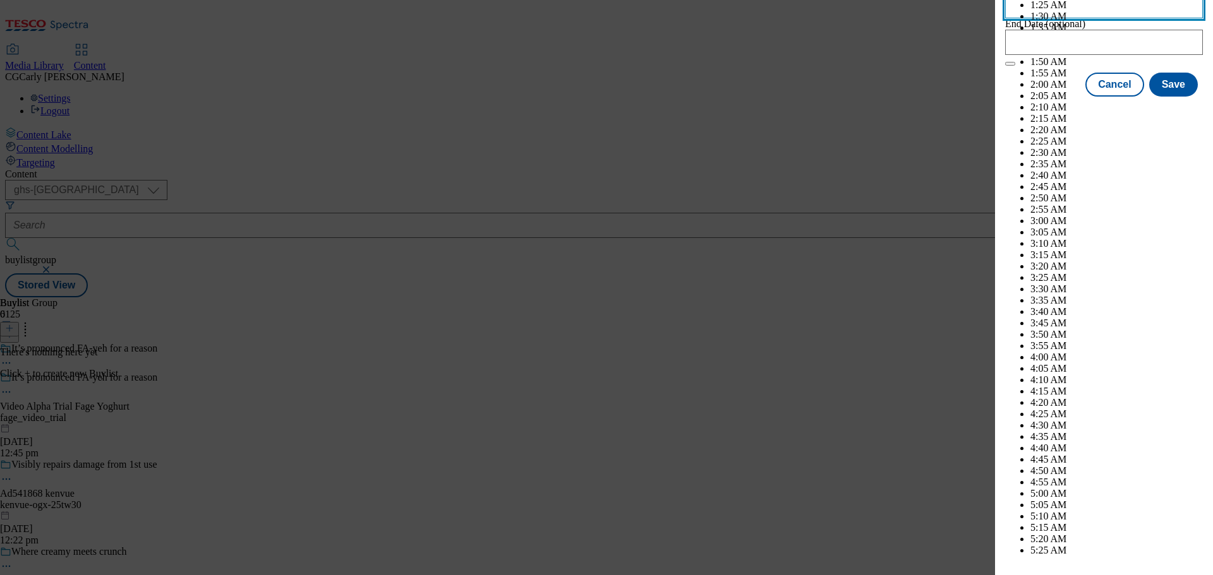
scroll to position [3564, 0]
click at [1064, 18] on input "select Zone ( optional )" at bounding box center [1104, 5] width 198 height 25
click at [1165, 97] on button "Save" at bounding box center [1173, 85] width 49 height 24
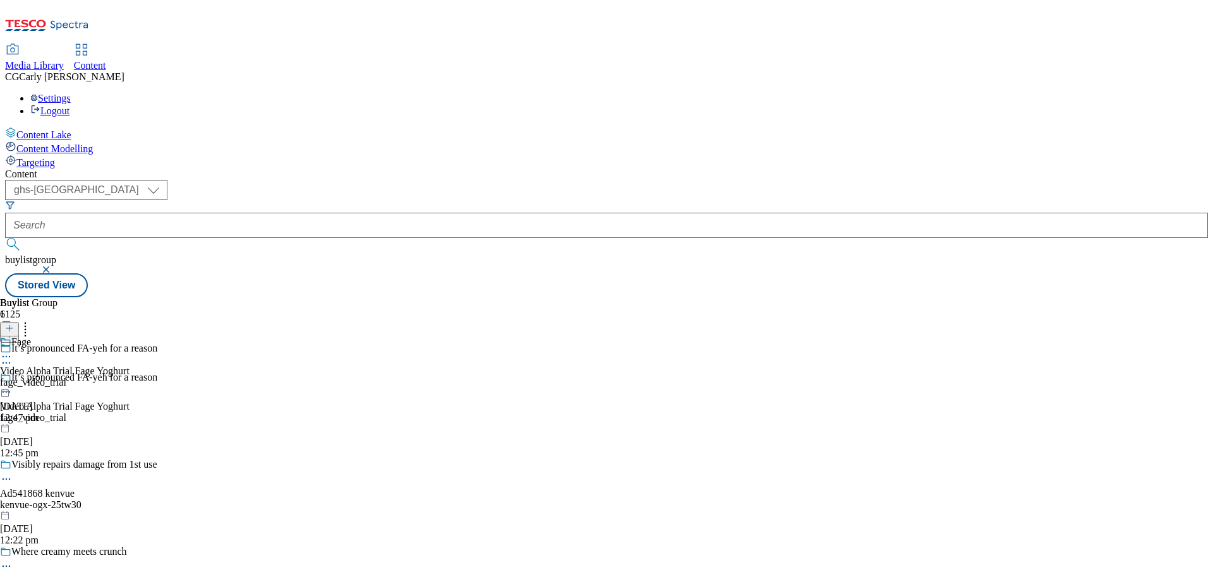
click at [13, 351] on icon at bounding box center [6, 357] width 13 height 13
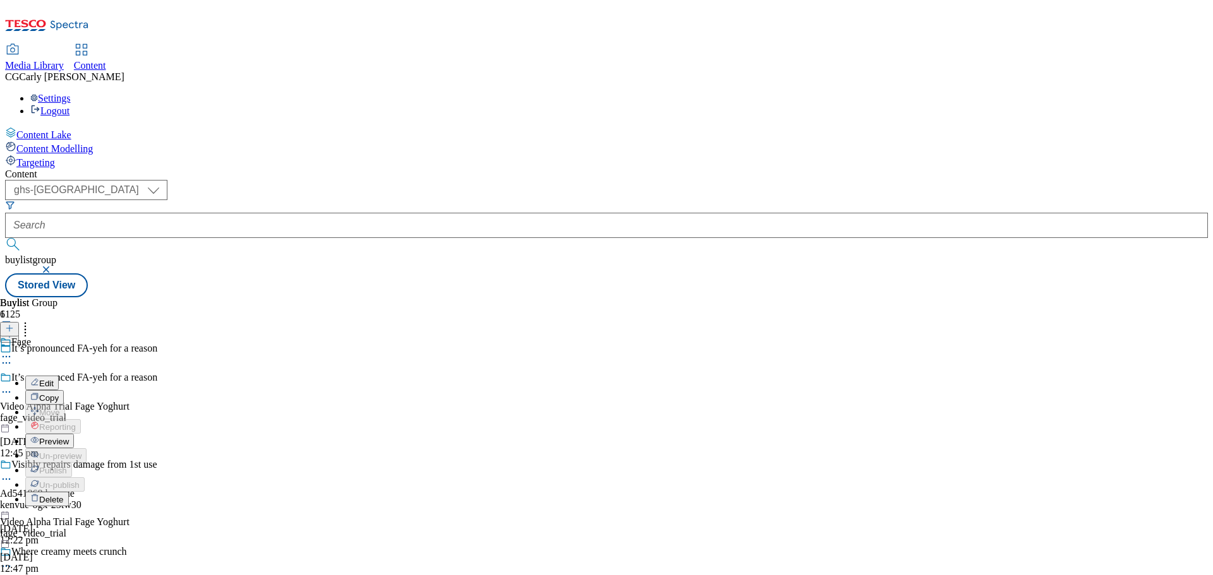
click at [59, 378] on div "Edit" at bounding box center [41, 383] width 33 height 11
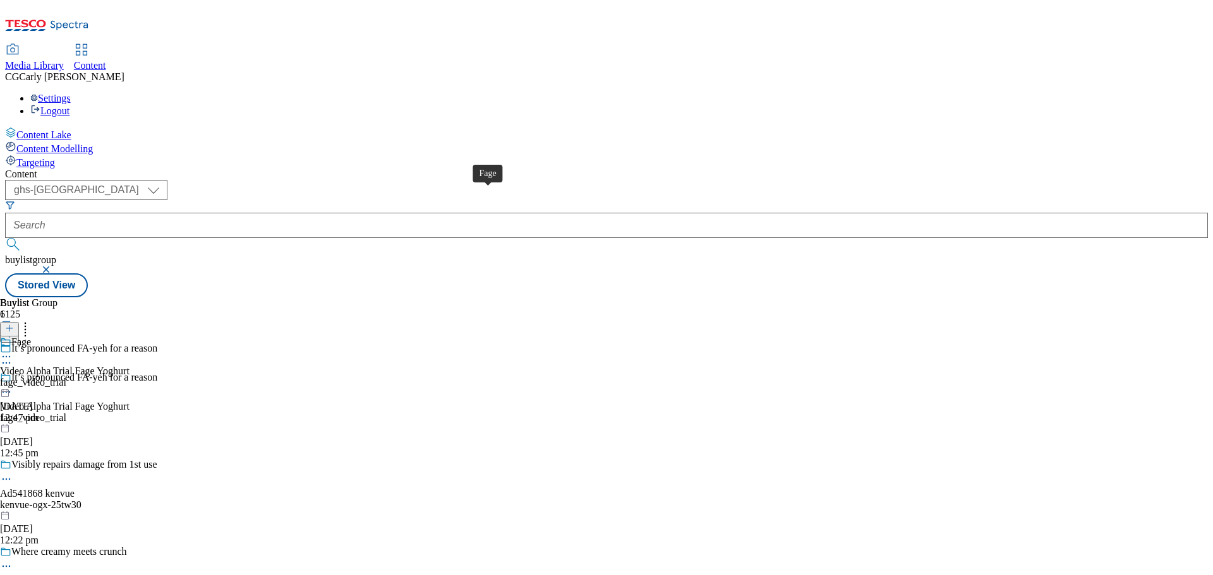
click at [31, 337] on div "Fage" at bounding box center [21, 342] width 20 height 11
click at [14, 324] on icon at bounding box center [9, 328] width 9 height 9
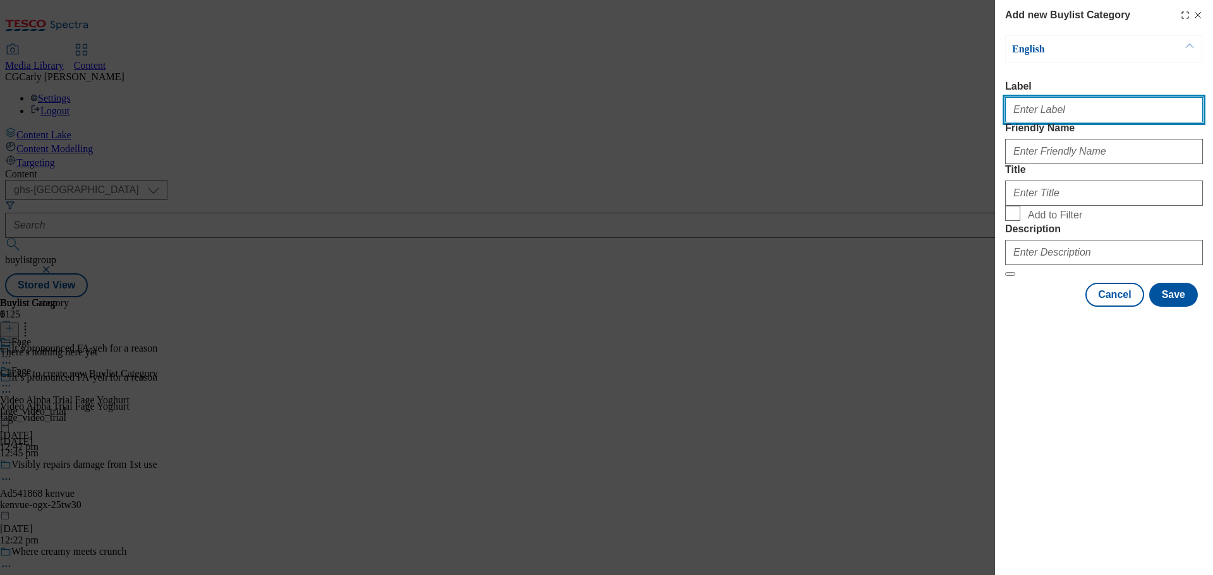
click at [1026, 109] on input "Label" at bounding box center [1104, 109] width 198 height 25
type input "Video Alpha Trial Fage Yoghurt"
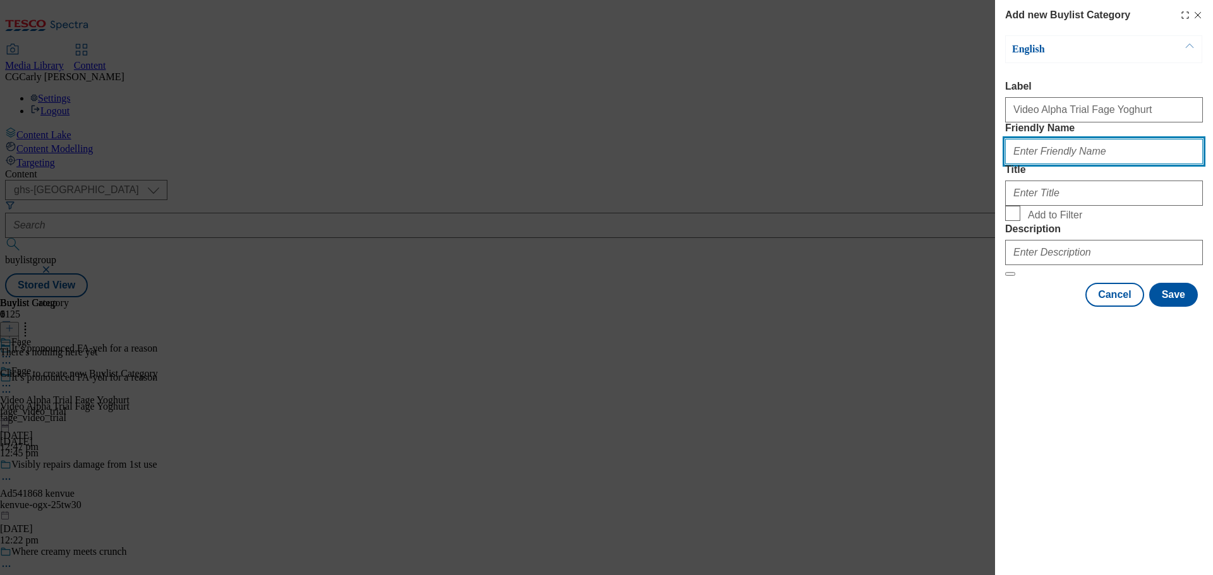
click at [1055, 164] on input "Friendly Name" at bounding box center [1104, 151] width 198 height 25
type input "fage_video_trial"
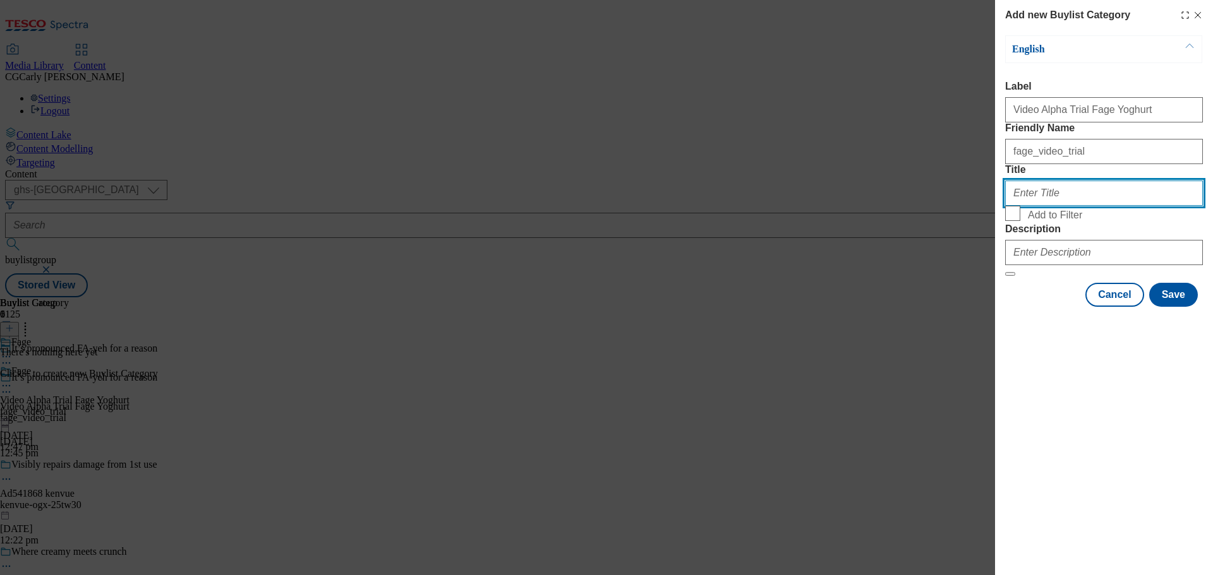
click at [1066, 206] on input "Title" at bounding box center [1104, 193] width 198 height 25
type input "Fage"
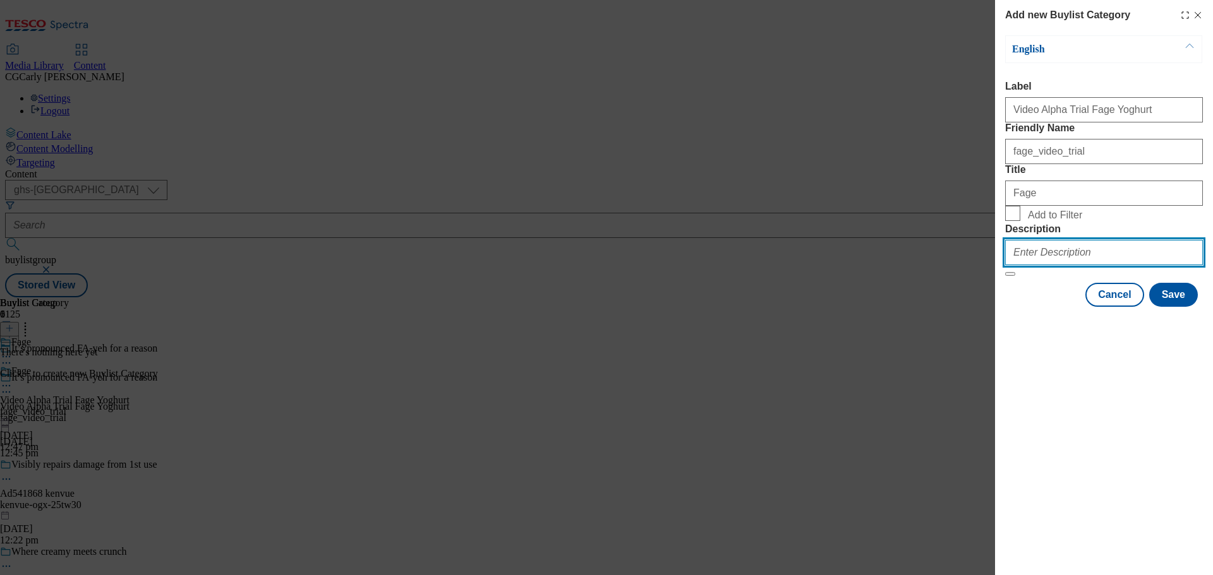
click at [1017, 265] on input "Description" at bounding box center [1104, 252] width 198 height 25
type input "Fage"
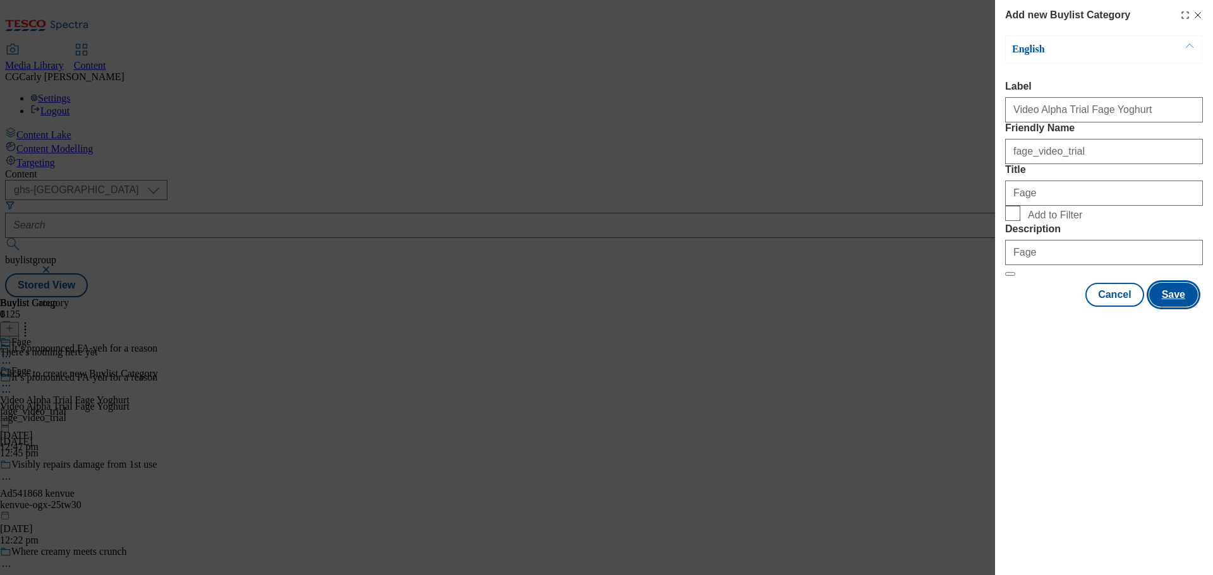
click at [1167, 307] on button "Save" at bounding box center [1173, 295] width 49 height 24
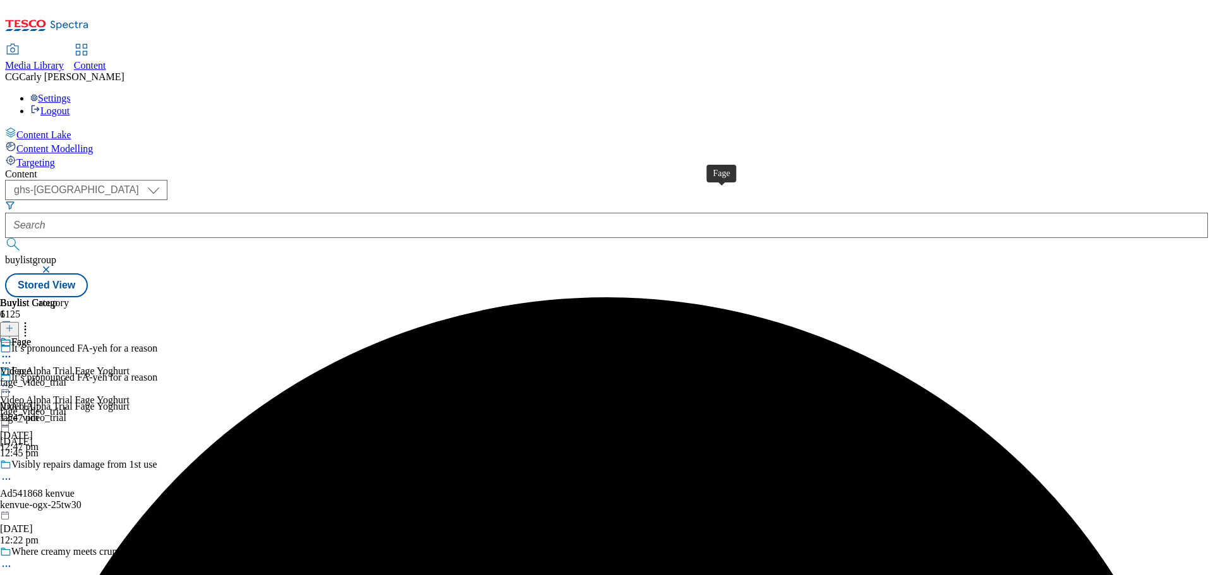
click at [31, 337] on div "Fage" at bounding box center [21, 342] width 20 height 11
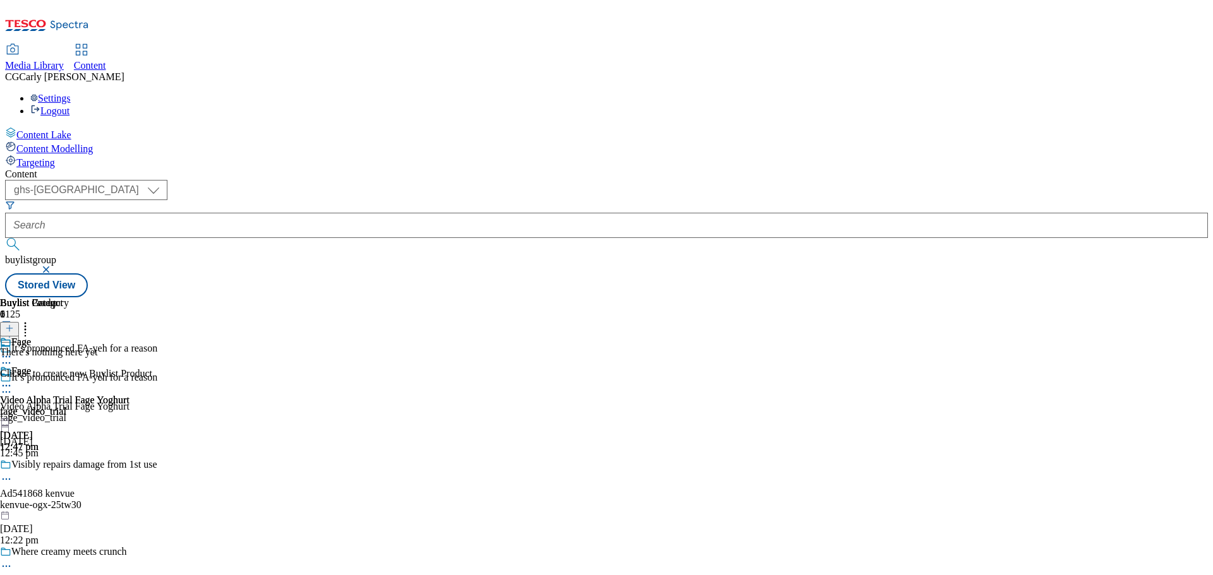
click at [14, 324] on icon at bounding box center [9, 328] width 9 height 9
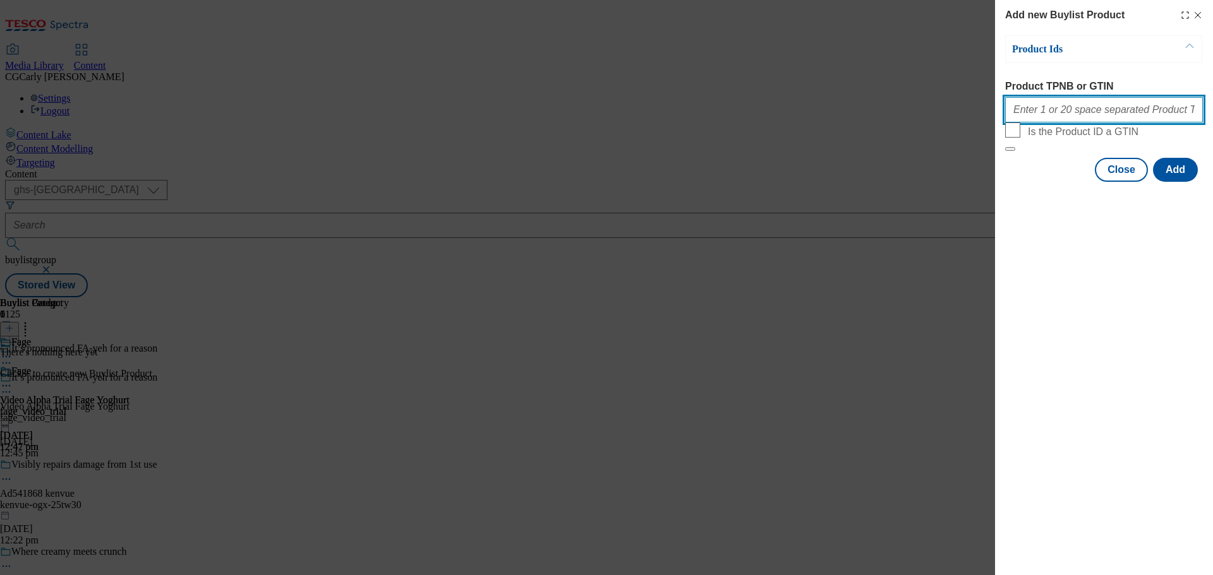
click at [1026, 117] on input "Product TPNB or GTIN" at bounding box center [1104, 109] width 198 height 25
paste input "89930402, 89992322"
click at [1052, 112] on input "89930402, 89992322" at bounding box center [1104, 109] width 198 height 25
type input "89930402 89992322"
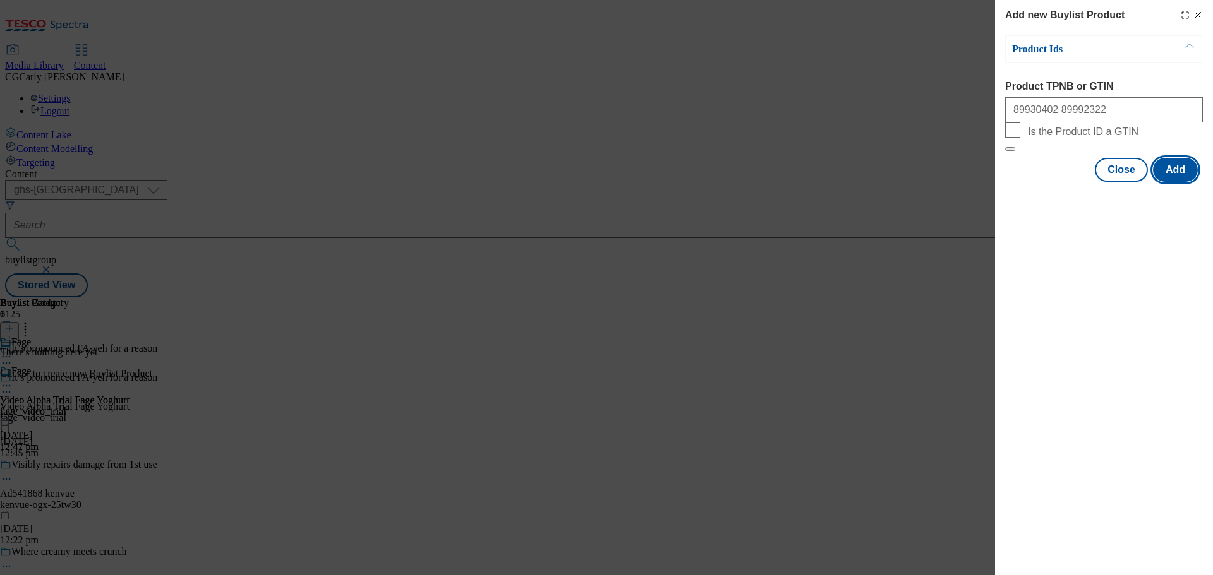
click at [1185, 182] on button "Add" at bounding box center [1175, 170] width 45 height 24
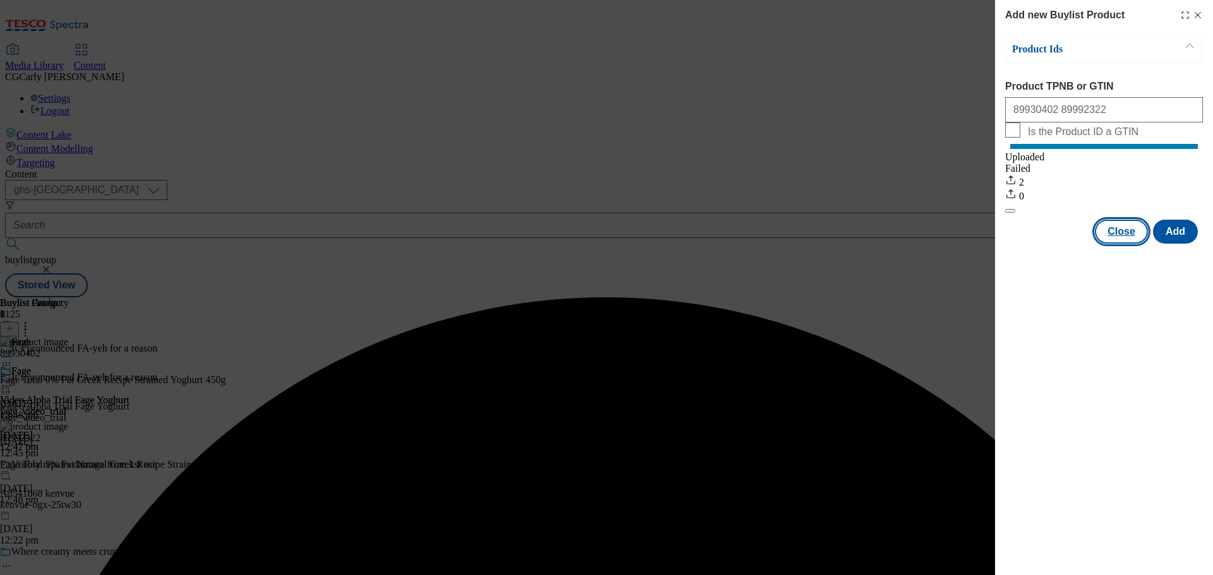
click at [1125, 244] on button "Close" at bounding box center [1120, 232] width 53 height 24
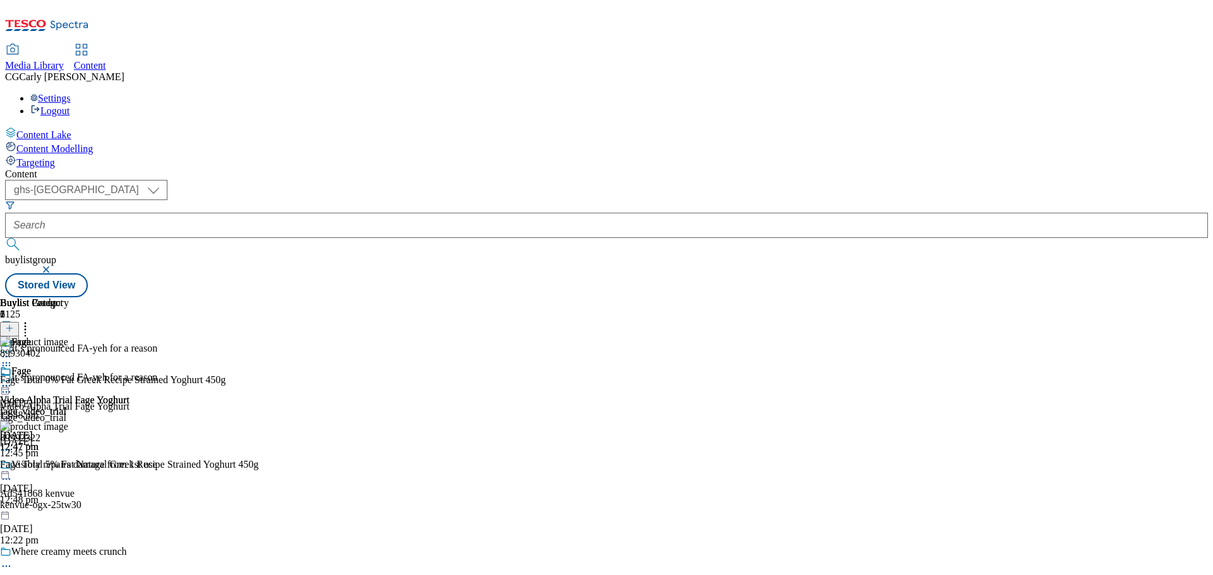
click at [13, 380] on icon at bounding box center [6, 386] width 13 height 13
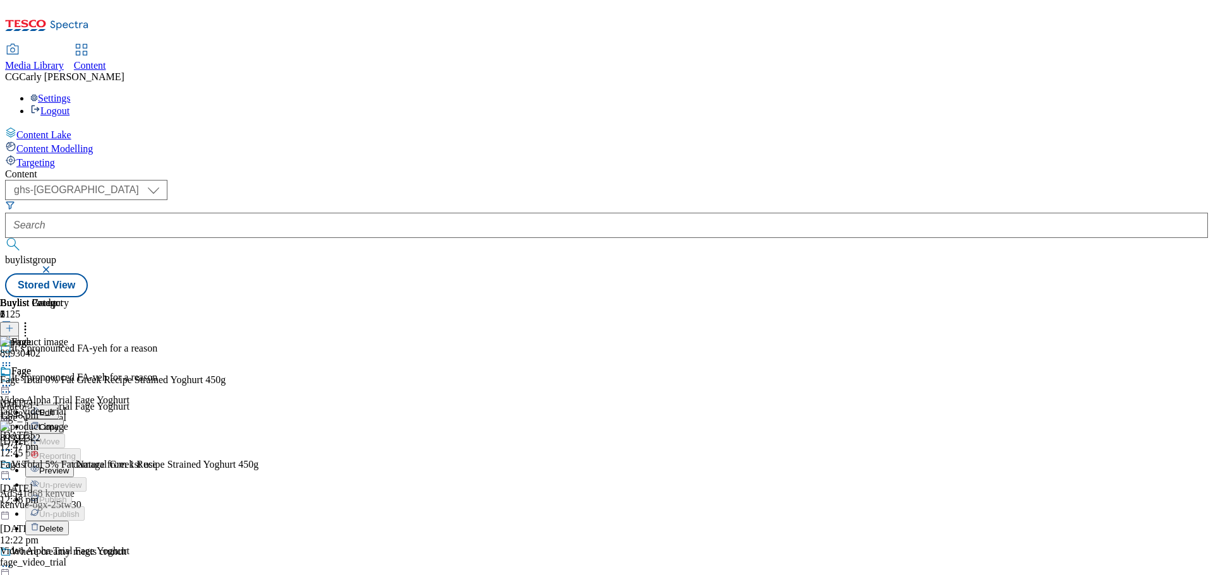
click at [69, 466] on span "Preview" at bounding box center [54, 470] width 30 height 9
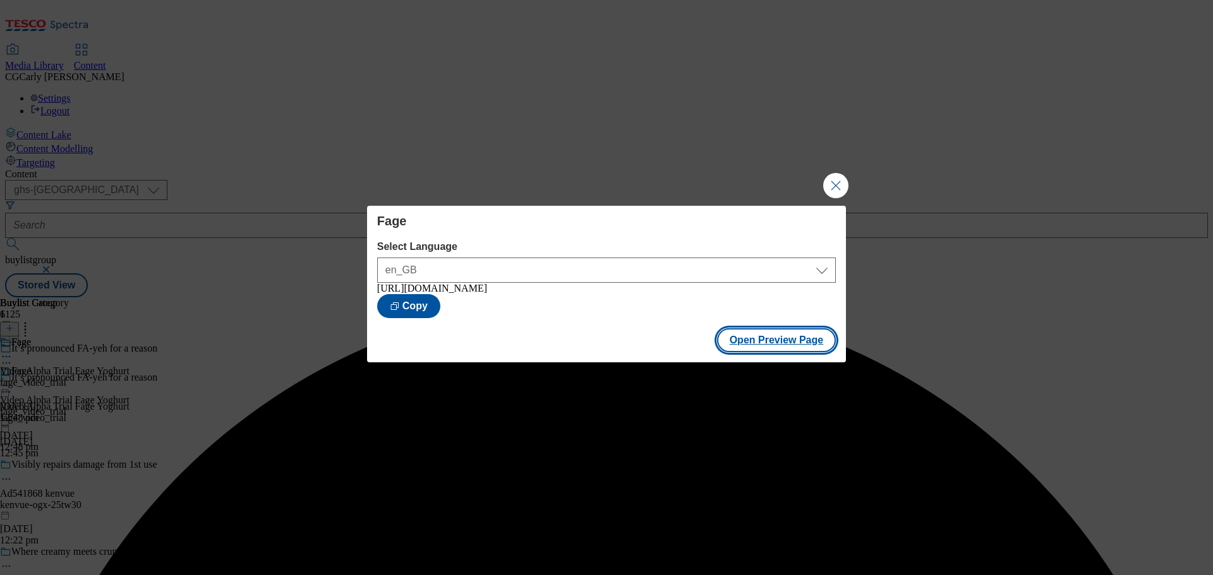
click at [757, 351] on button "Open Preview Page" at bounding box center [776, 340] width 119 height 24
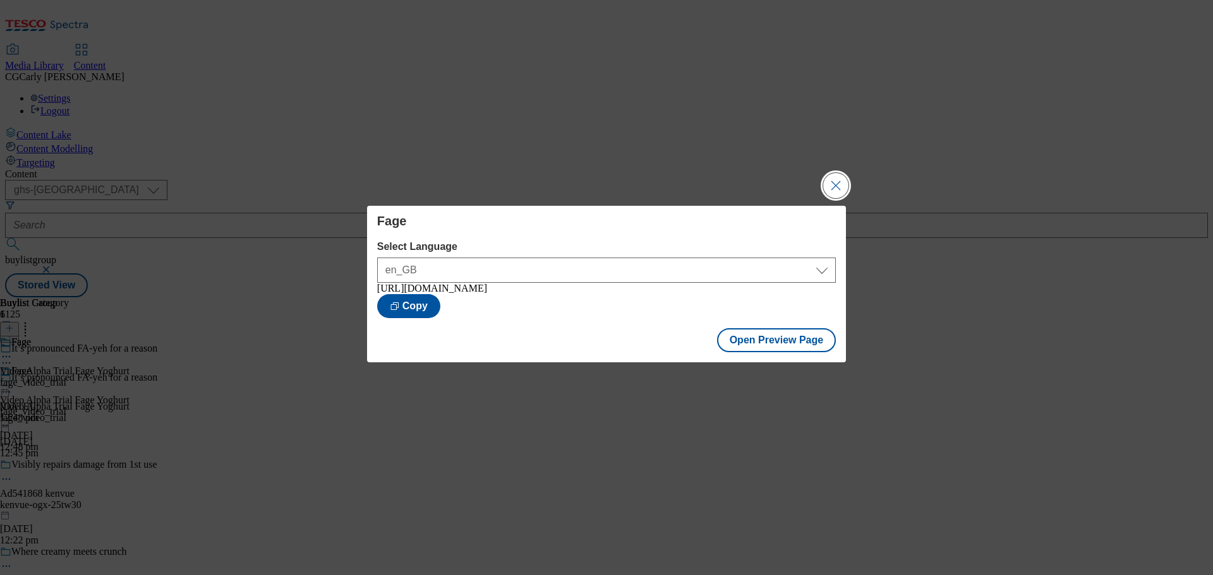
click at [834, 176] on button "Close Modal" at bounding box center [835, 185] width 25 height 25
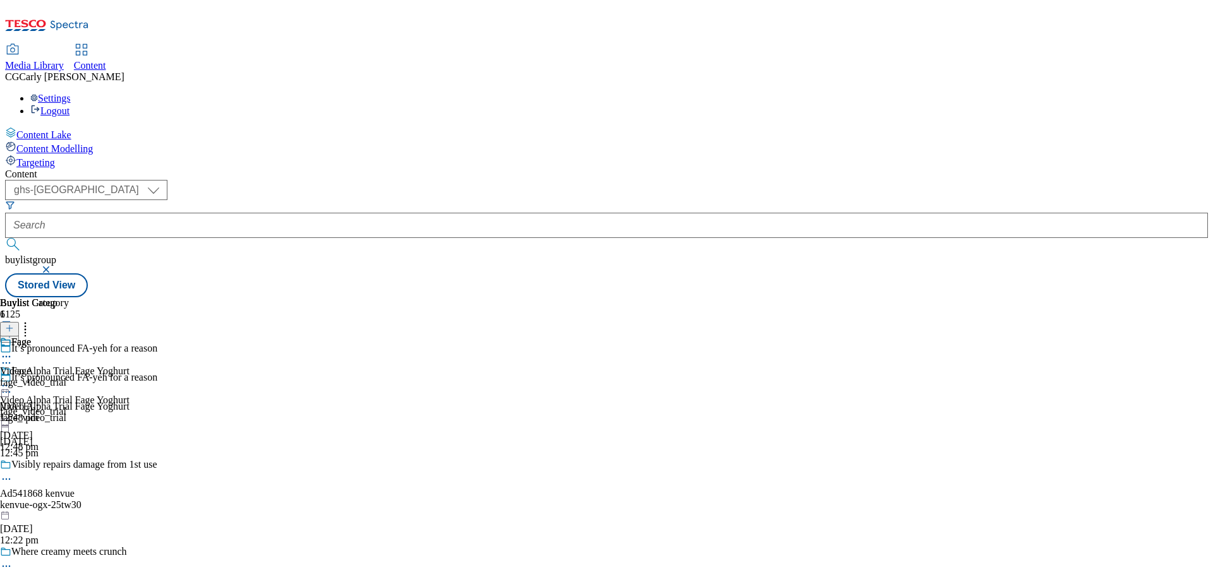
click at [13, 380] on icon at bounding box center [6, 386] width 13 height 13
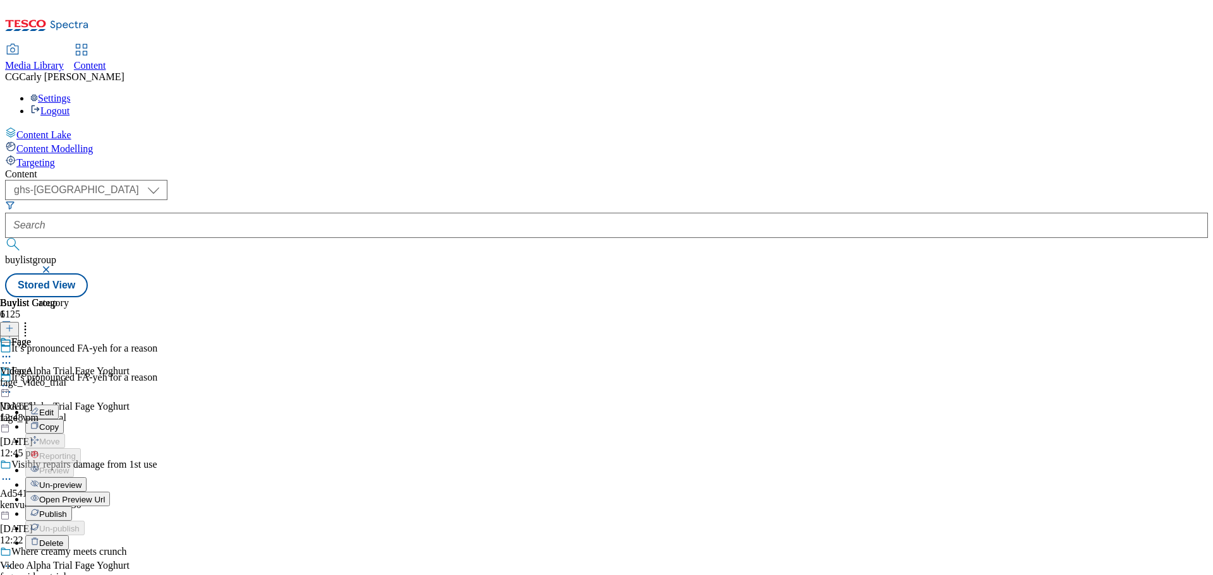
click at [72, 506] on button "Publish" at bounding box center [48, 513] width 47 height 15
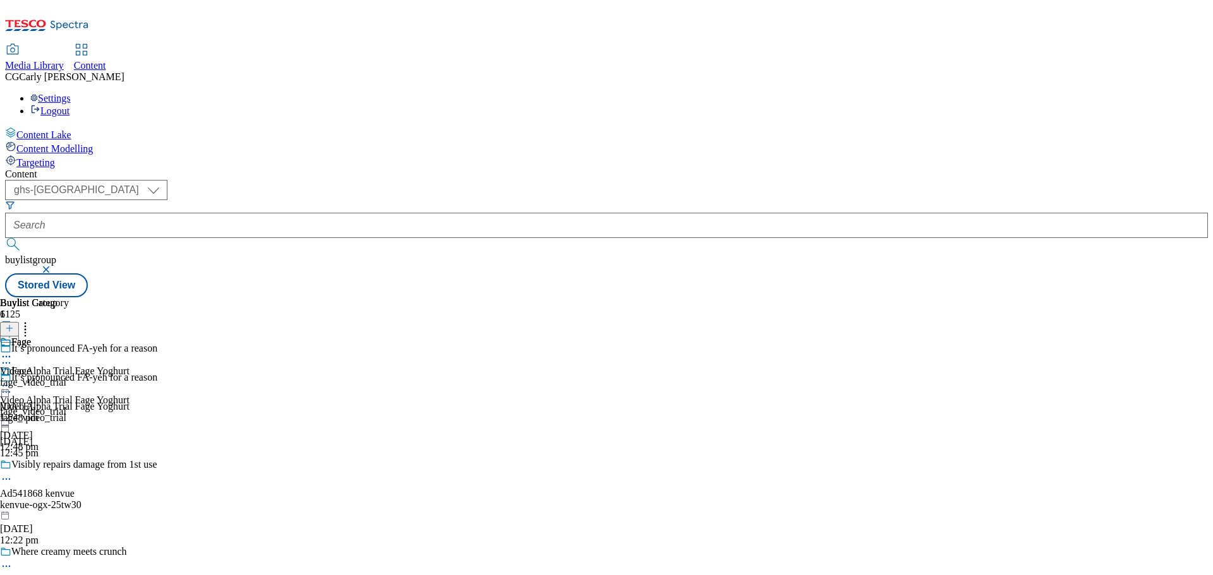
click at [129, 366] on div "Fage Video Alpha Trial Fage Yoghurt fage_video_trial 2 Sept 2025 12:48 pm" at bounding box center [64, 409] width 129 height 87
click at [13, 380] on icon at bounding box center [6, 386] width 13 height 13
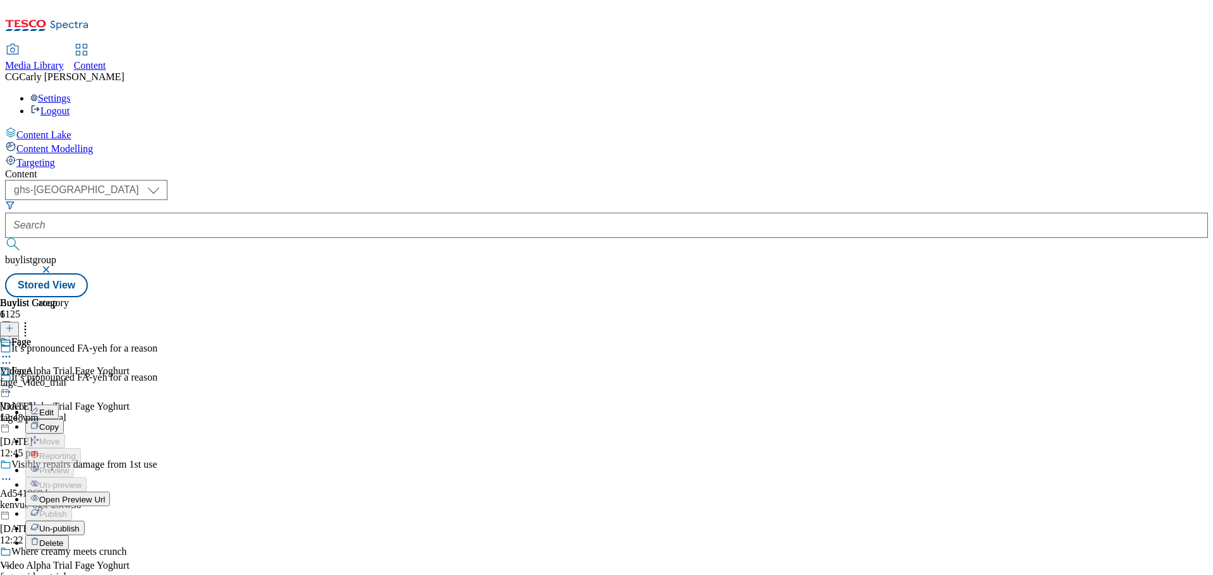
click at [105, 495] on span "Open Preview Url" at bounding box center [72, 499] width 66 height 9
